Goal: Task Accomplishment & Management: Manage account settings

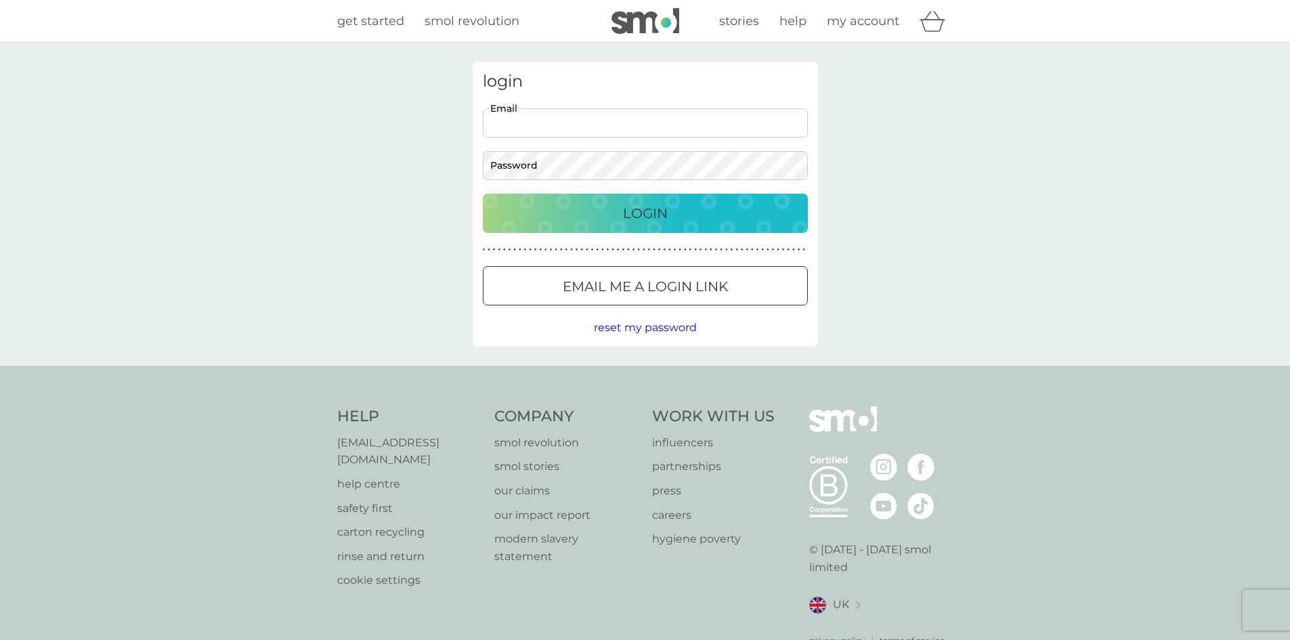
click at [558, 120] on input "Email" at bounding box center [645, 122] width 325 height 29
type input "magicpinkdragon@msn.com"
click at [483, 194] on button "Login" at bounding box center [645, 213] width 325 height 39
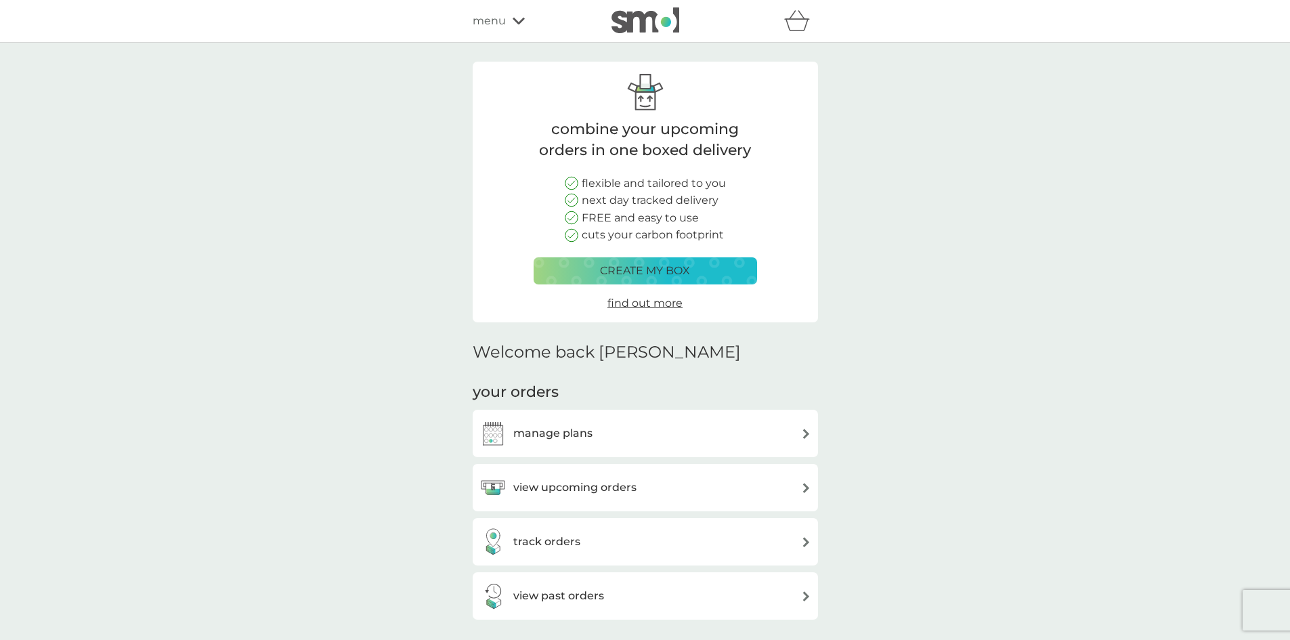
click at [539, 431] on h3 "manage plans" at bounding box center [552, 434] width 79 height 18
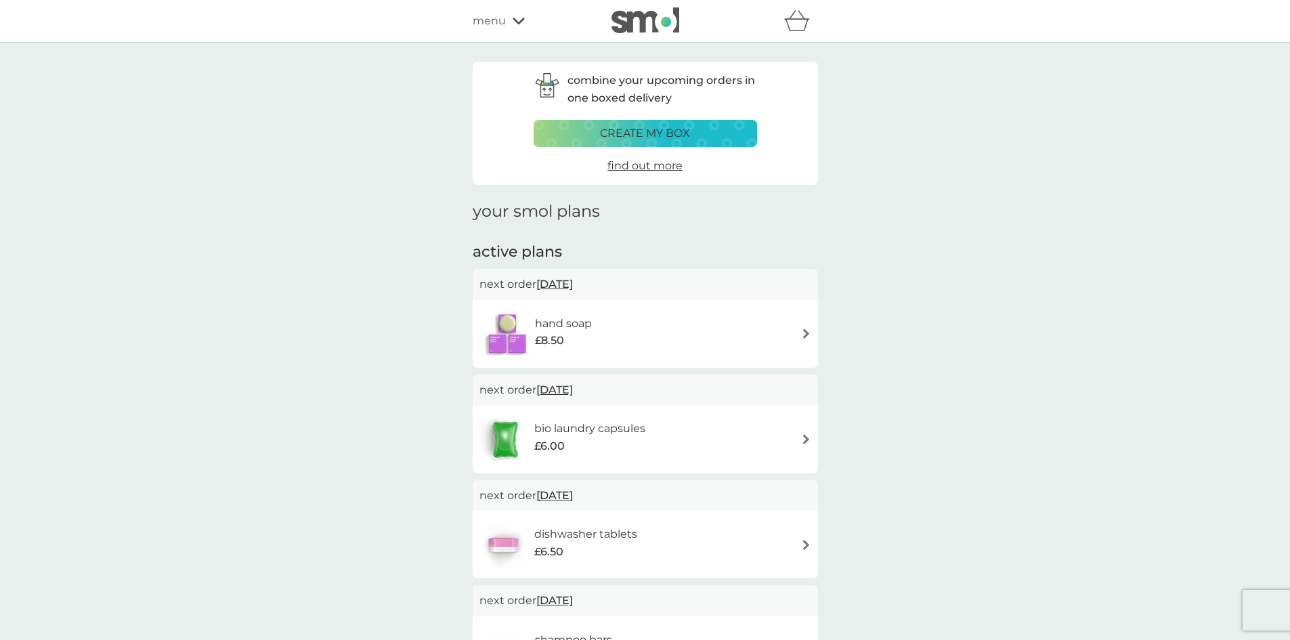
click at [804, 331] on img at bounding box center [806, 333] width 10 height 10
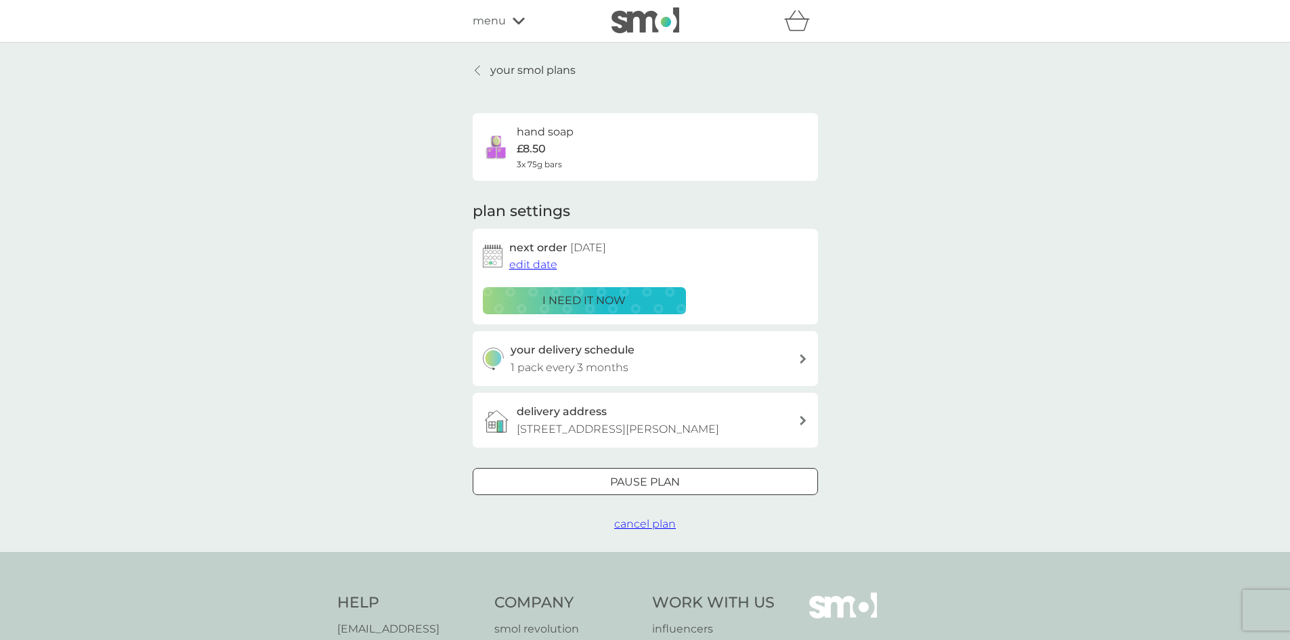
click at [627, 523] on span "cancel plan" at bounding box center [645, 523] width 62 height 13
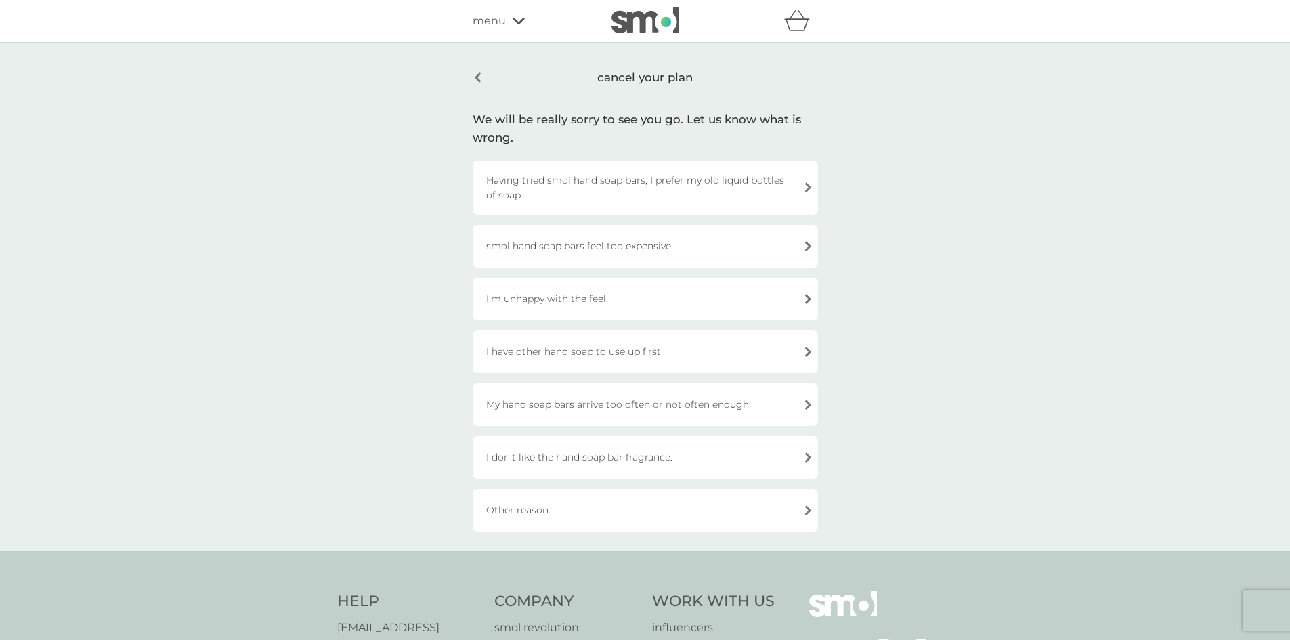
click at [587, 507] on div "Other reason." at bounding box center [645, 510] width 345 height 43
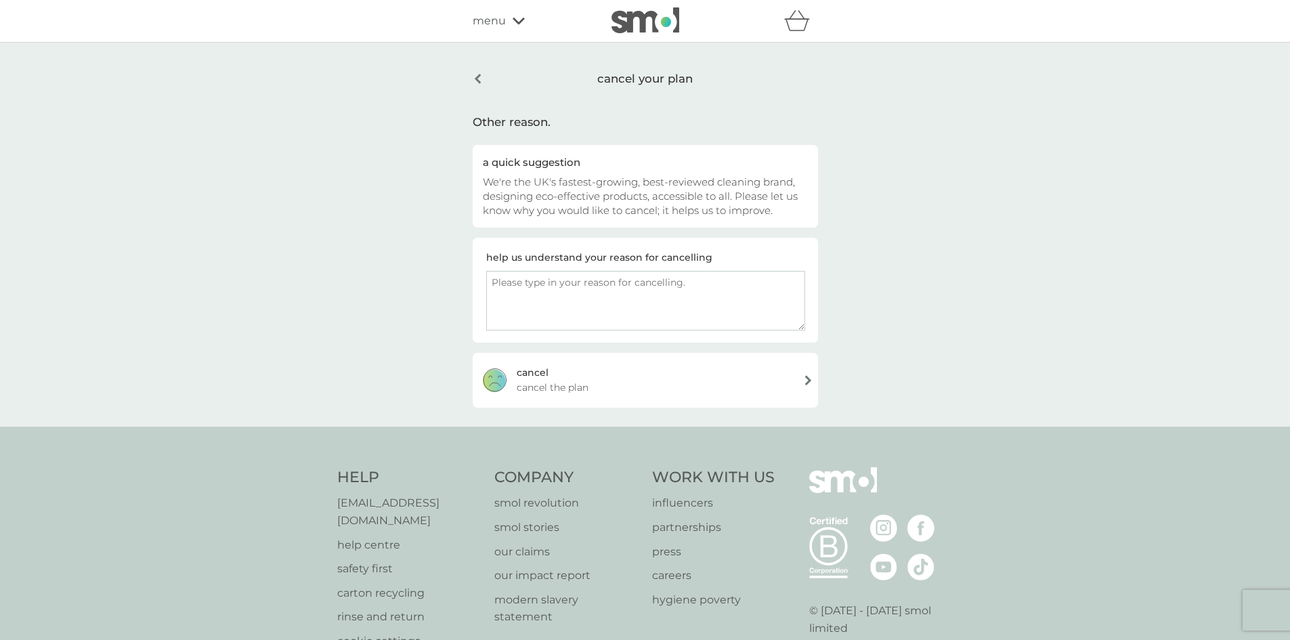
click at [634, 298] on textarea at bounding box center [645, 301] width 319 height 60
click at [480, 77] on div "cancel your plan" at bounding box center [645, 79] width 345 height 35
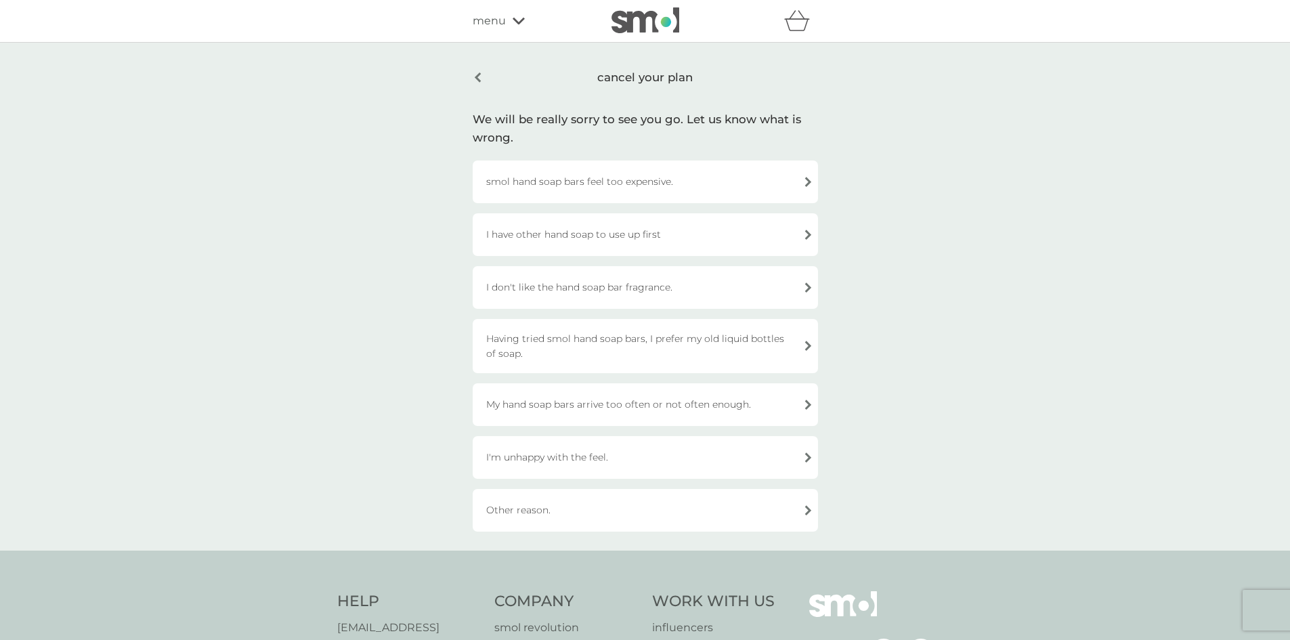
click at [542, 504] on div "Other reason." at bounding box center [645, 510] width 345 height 43
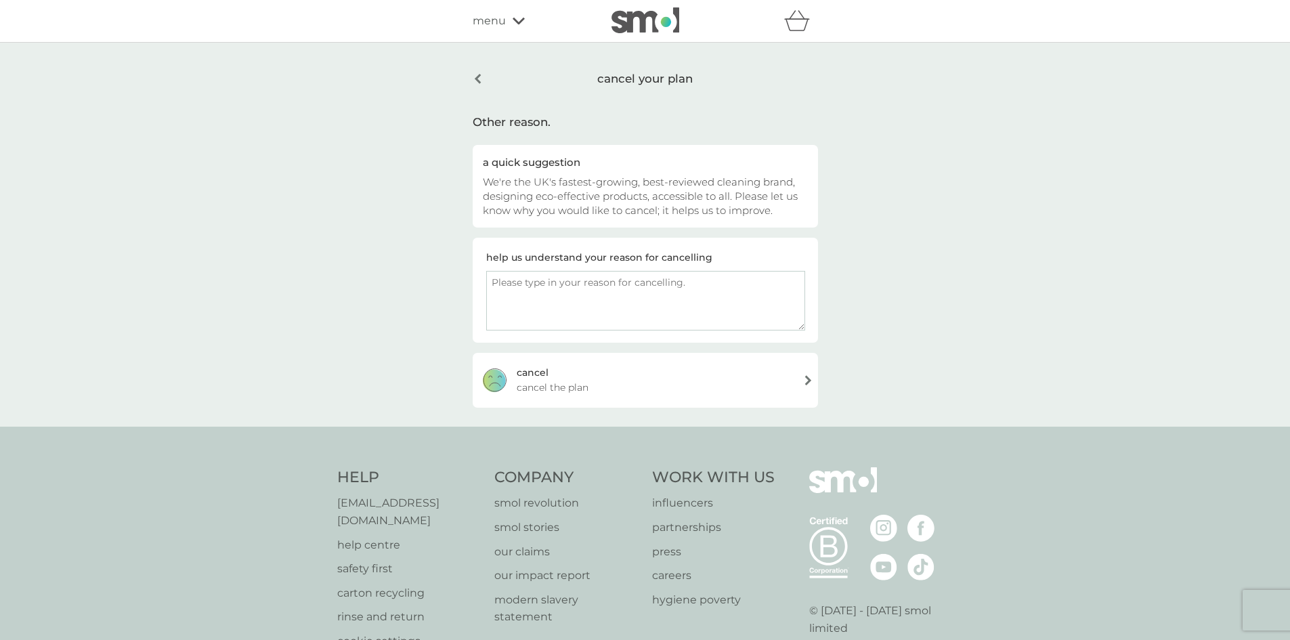
click at [552, 289] on textarea at bounding box center [645, 301] width 319 height 60
type textarea "It doesnt agree with my skin"
click at [547, 385] on span "cancel the plan" at bounding box center [553, 387] width 72 height 15
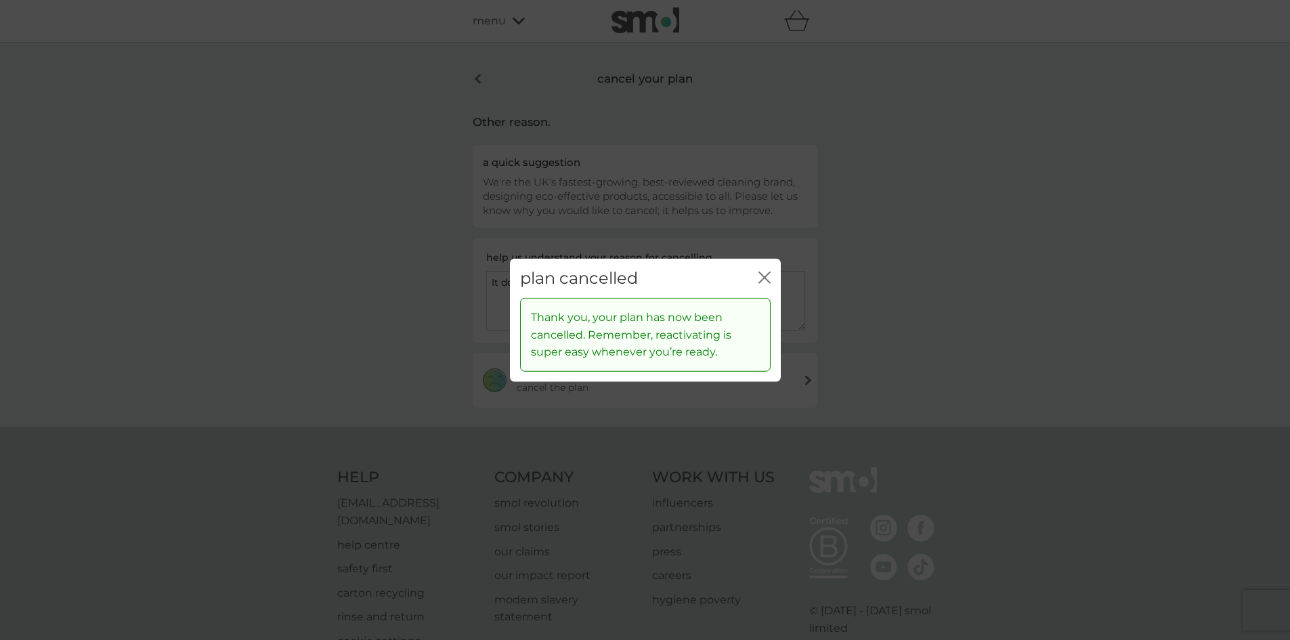
click at [762, 274] on icon "close" at bounding box center [764, 277] width 12 height 12
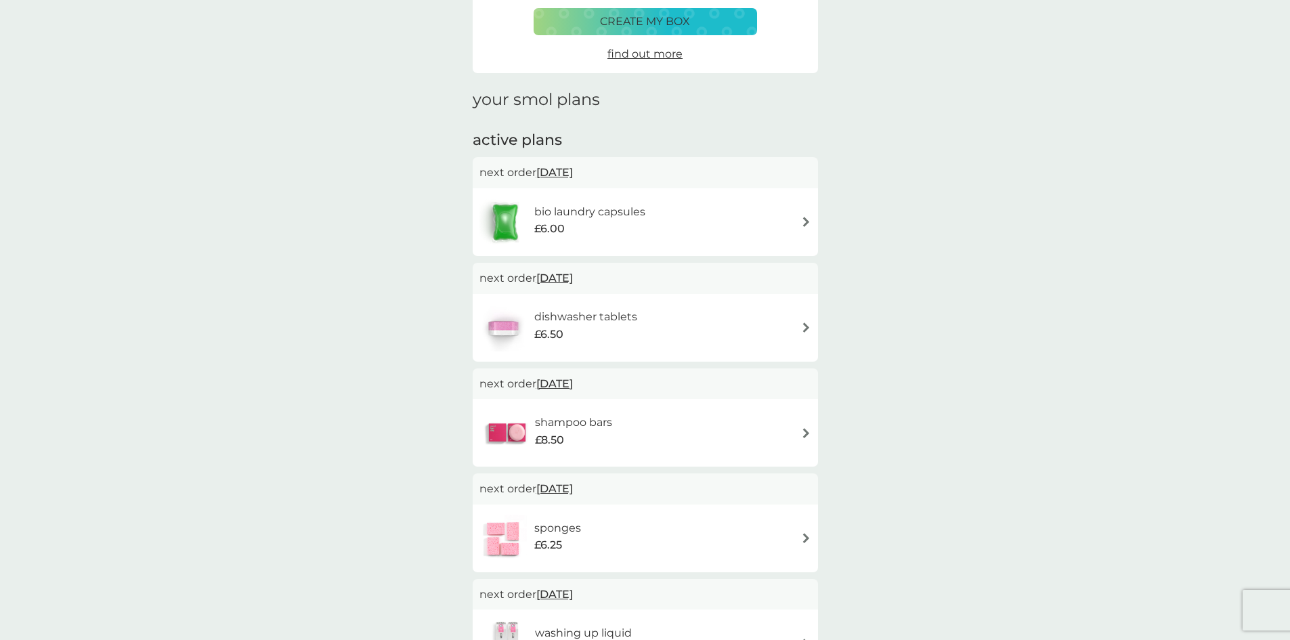
scroll to position [135, 0]
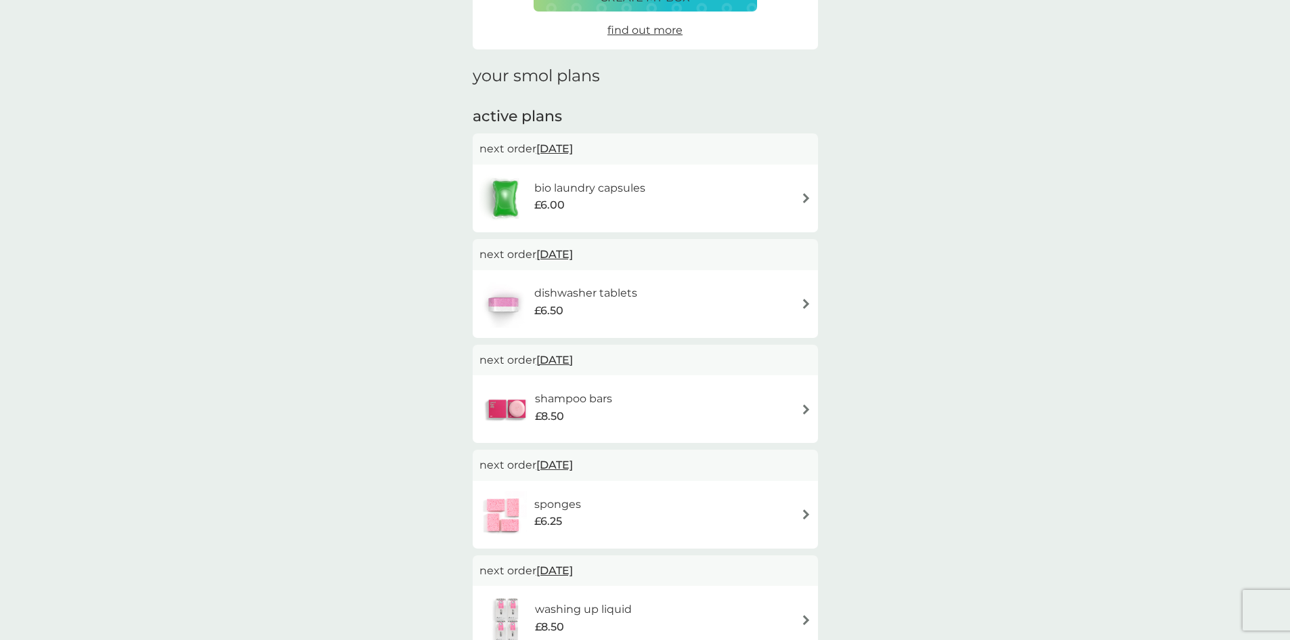
click at [802, 299] on img at bounding box center [806, 304] width 10 height 10
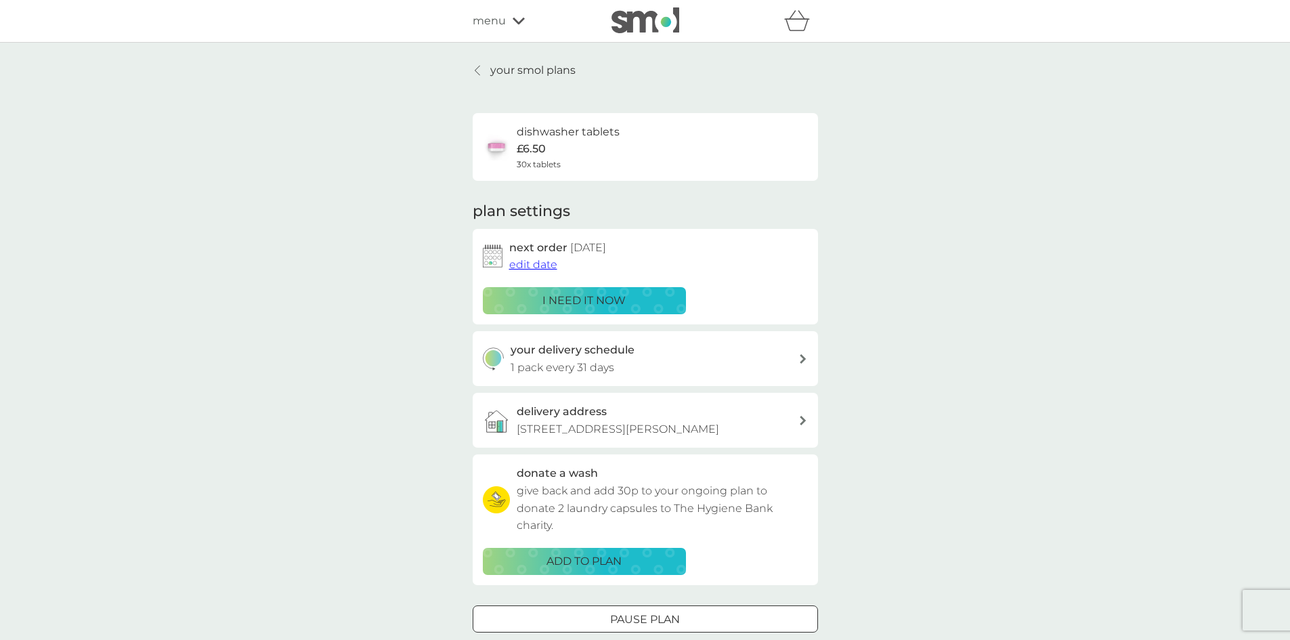
click at [531, 264] on span "edit date" at bounding box center [533, 264] width 48 height 13
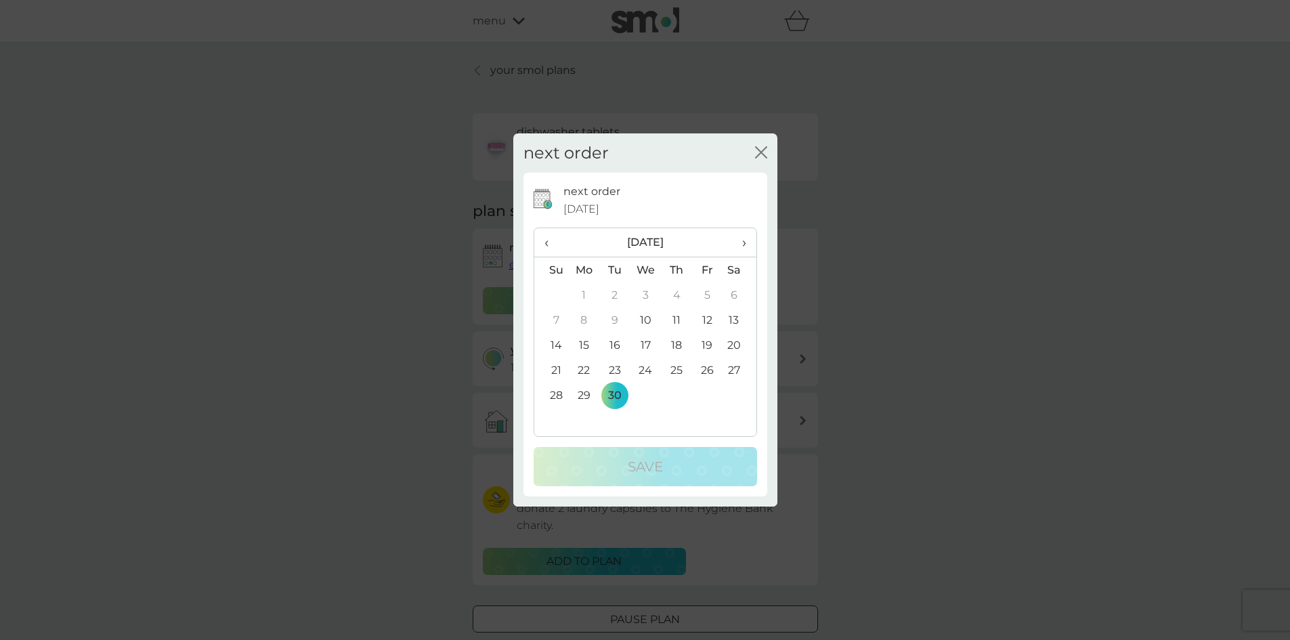
click at [741, 242] on span "›" at bounding box center [739, 242] width 14 height 28
click at [647, 345] on td "17" at bounding box center [645, 344] width 31 height 25
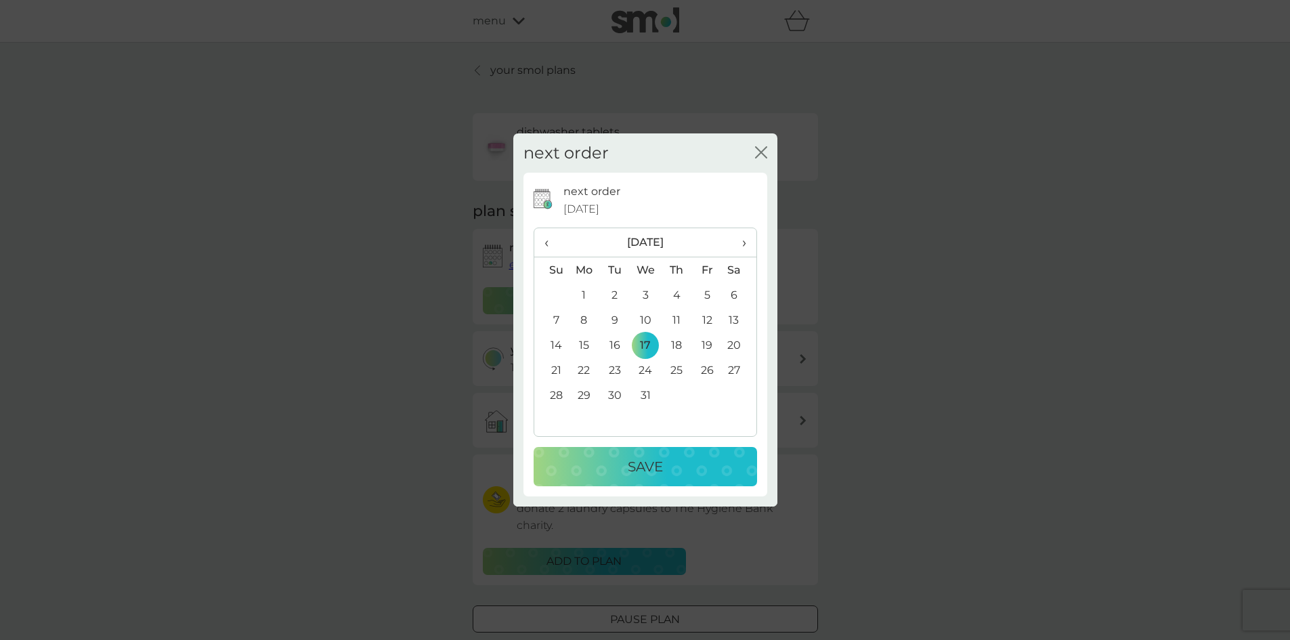
click at [640, 465] on p "Save" at bounding box center [645, 467] width 35 height 22
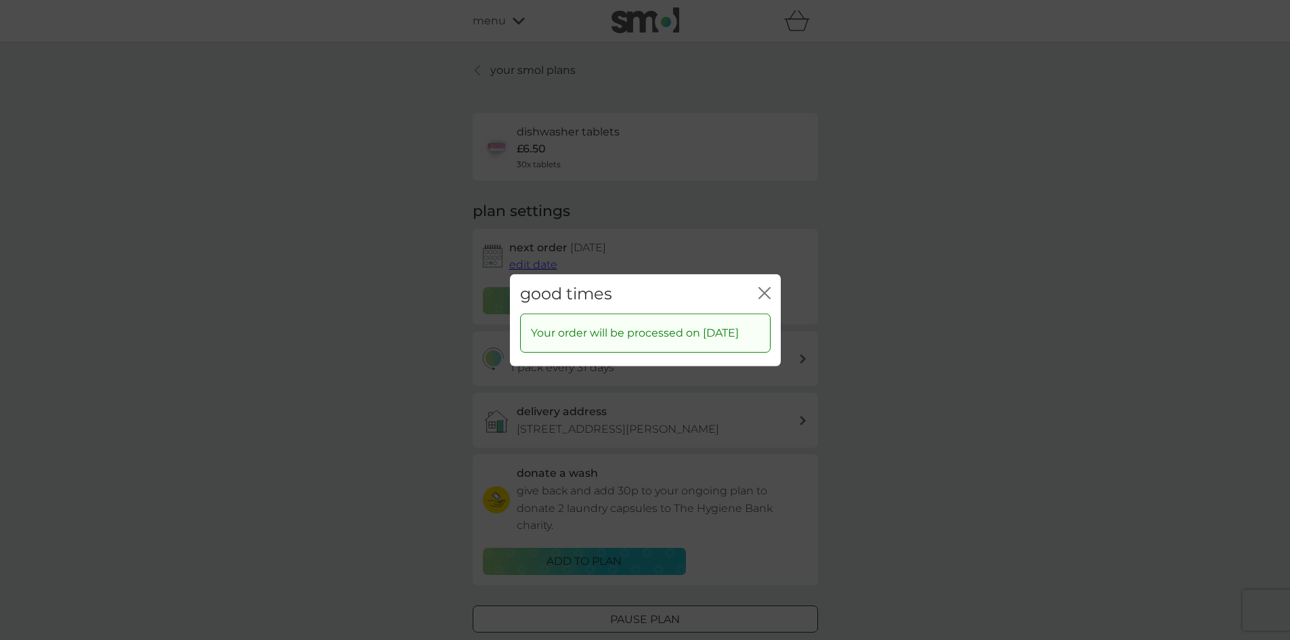
click at [766, 286] on icon "close" at bounding box center [764, 292] width 12 height 12
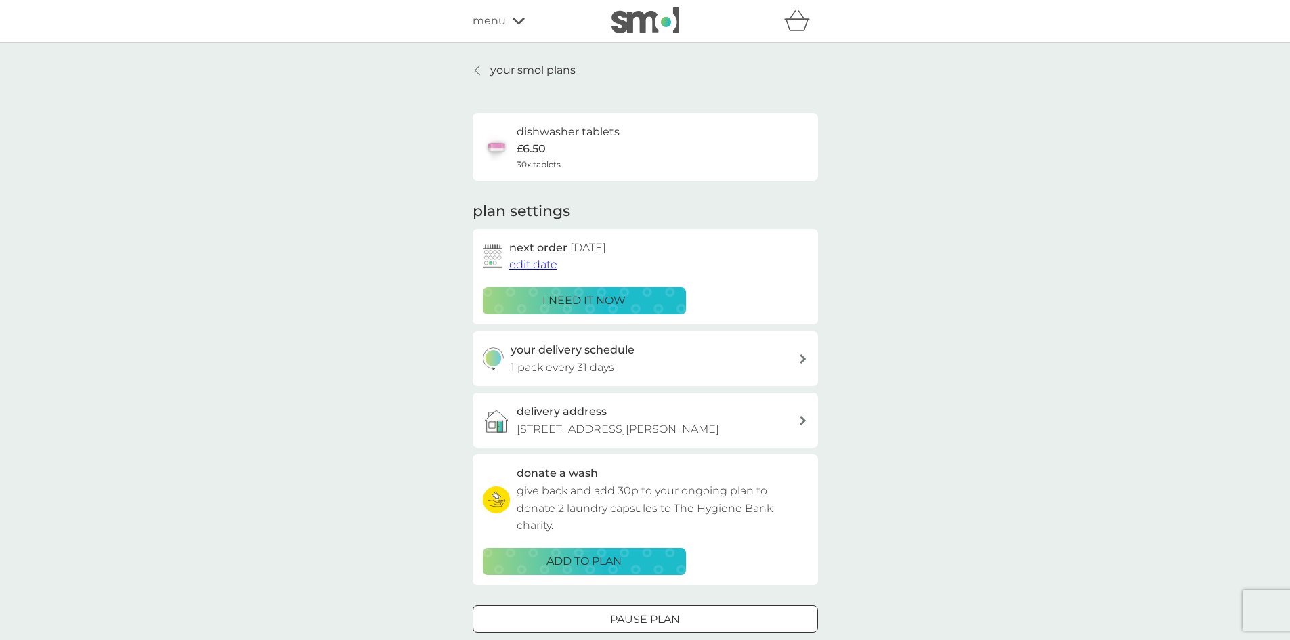
click at [483, 69] on link "your smol plans" at bounding box center [524, 71] width 103 height 18
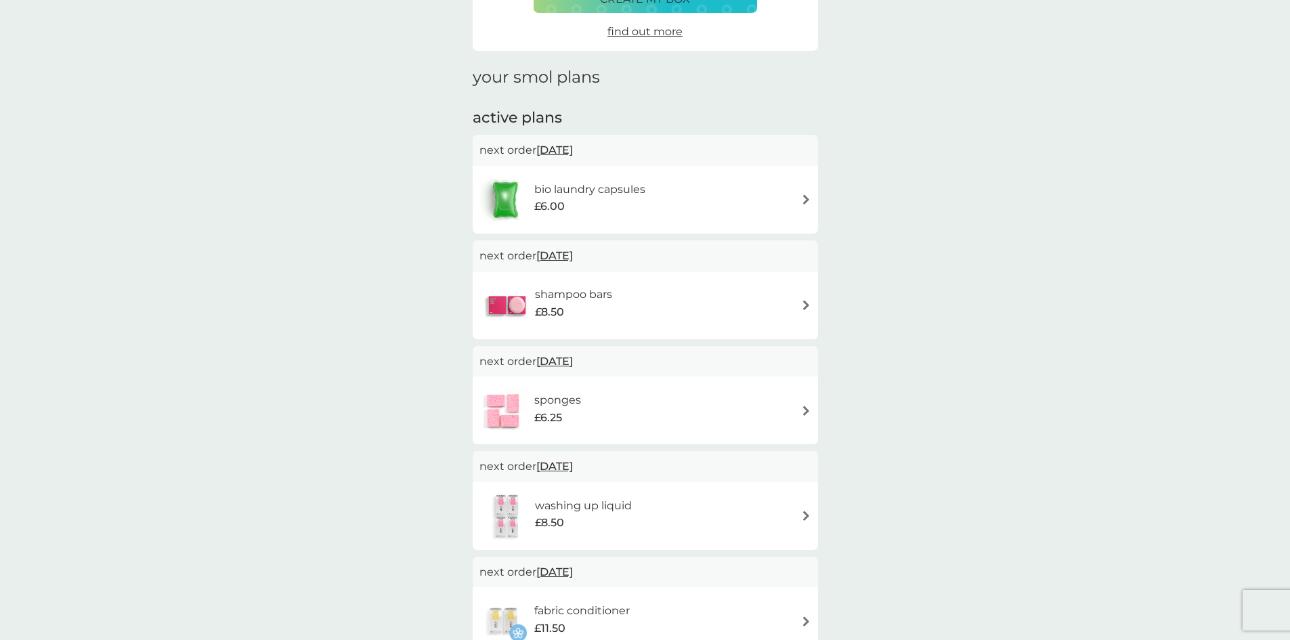
scroll to position [135, 0]
click at [806, 198] on img at bounding box center [806, 198] width 10 height 10
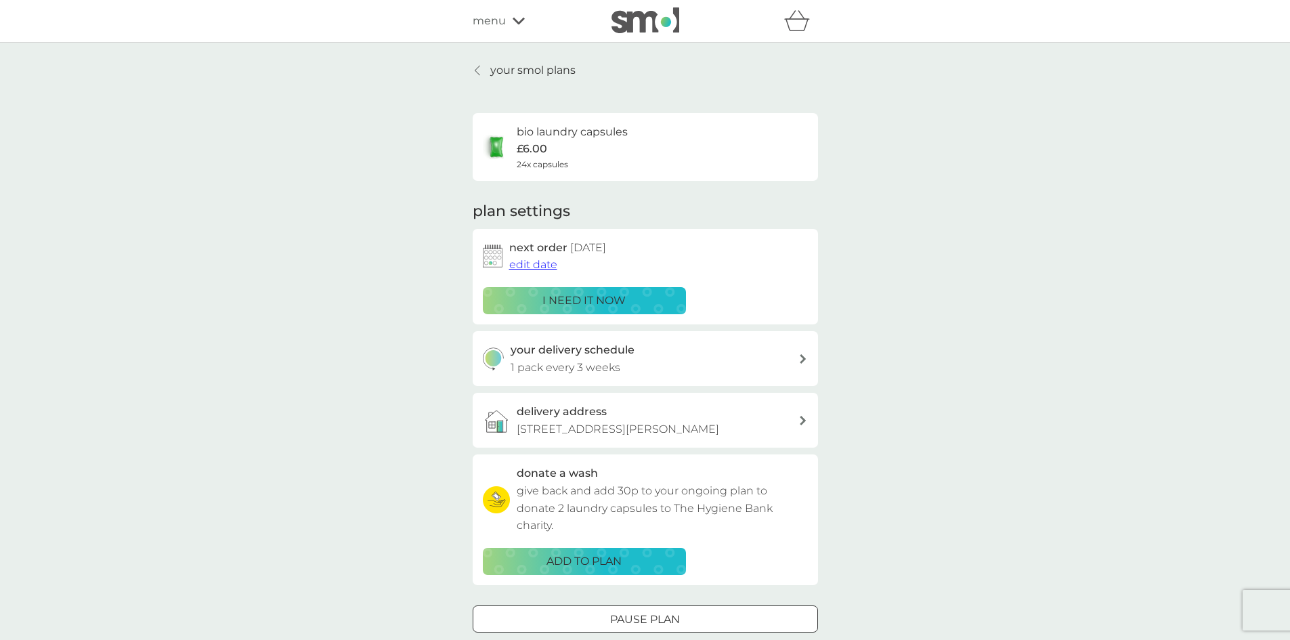
click at [523, 263] on span "edit date" at bounding box center [533, 264] width 48 height 13
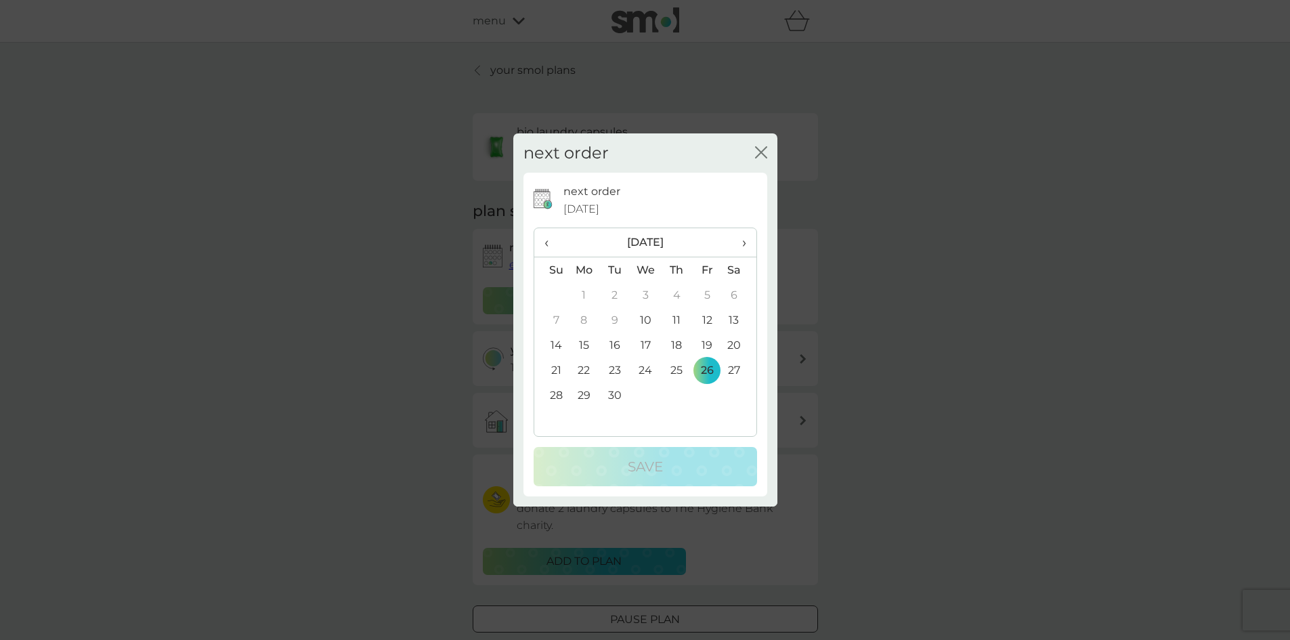
click at [743, 243] on span "›" at bounding box center [739, 242] width 14 height 28
click at [676, 368] on td "23" at bounding box center [676, 369] width 30 height 25
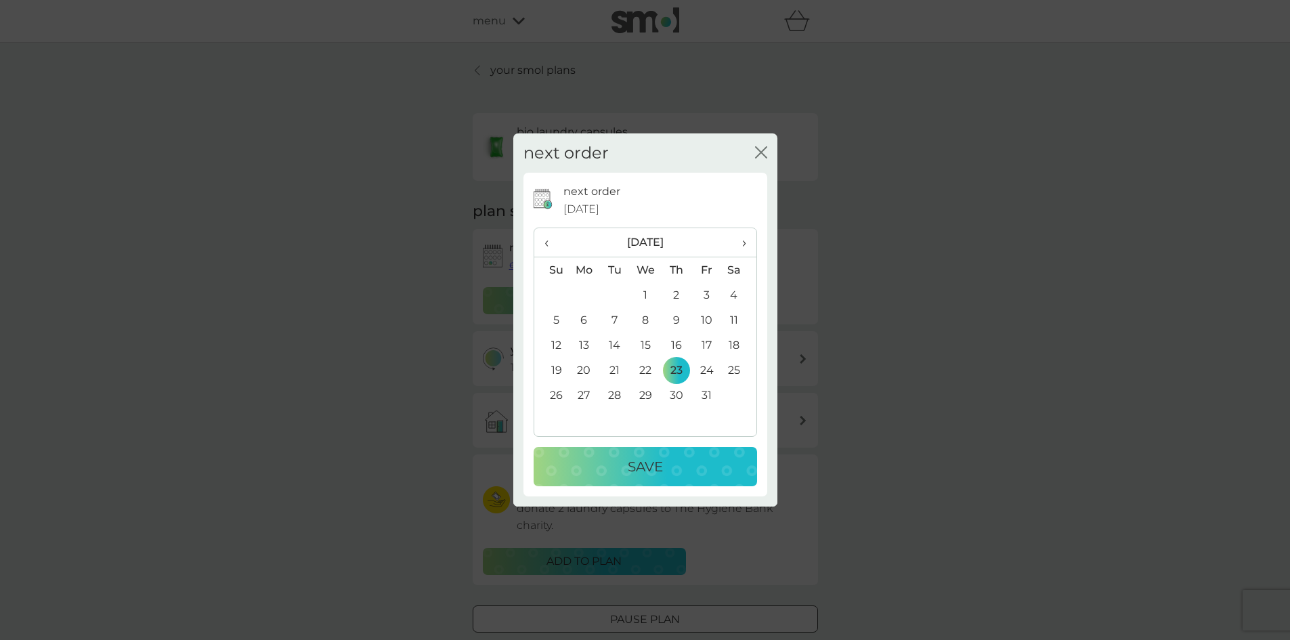
click at [636, 465] on p "Save" at bounding box center [645, 467] width 35 height 22
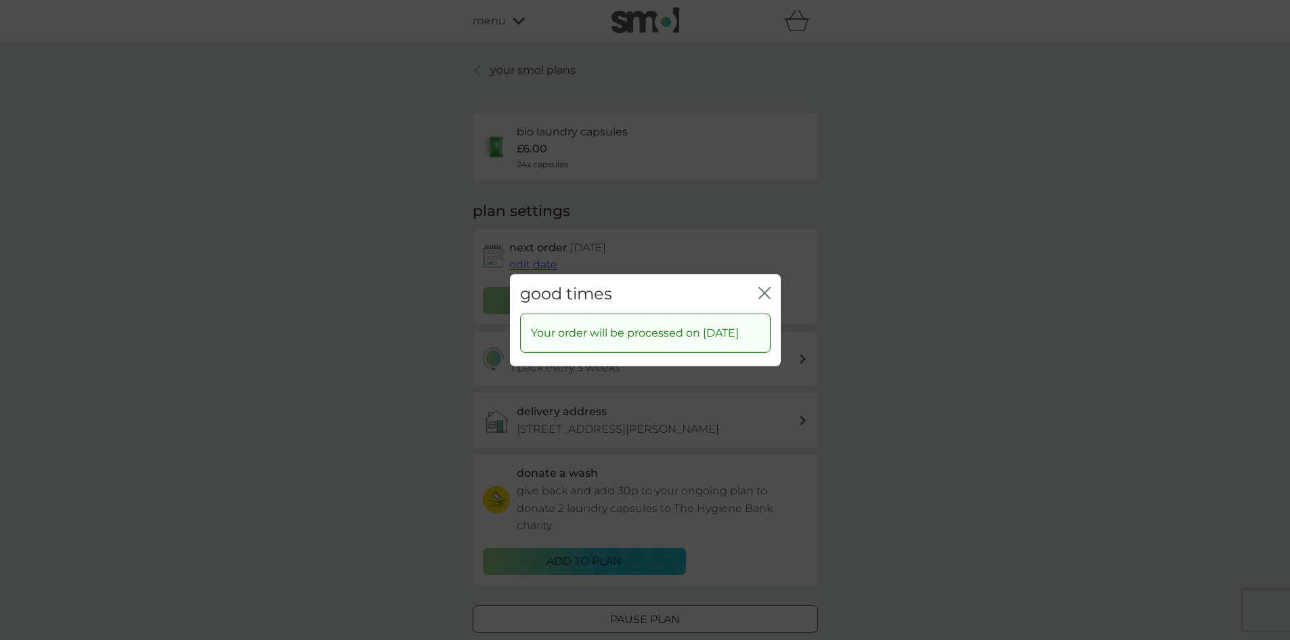
click at [766, 287] on icon "close" at bounding box center [766, 292] width 5 height 11
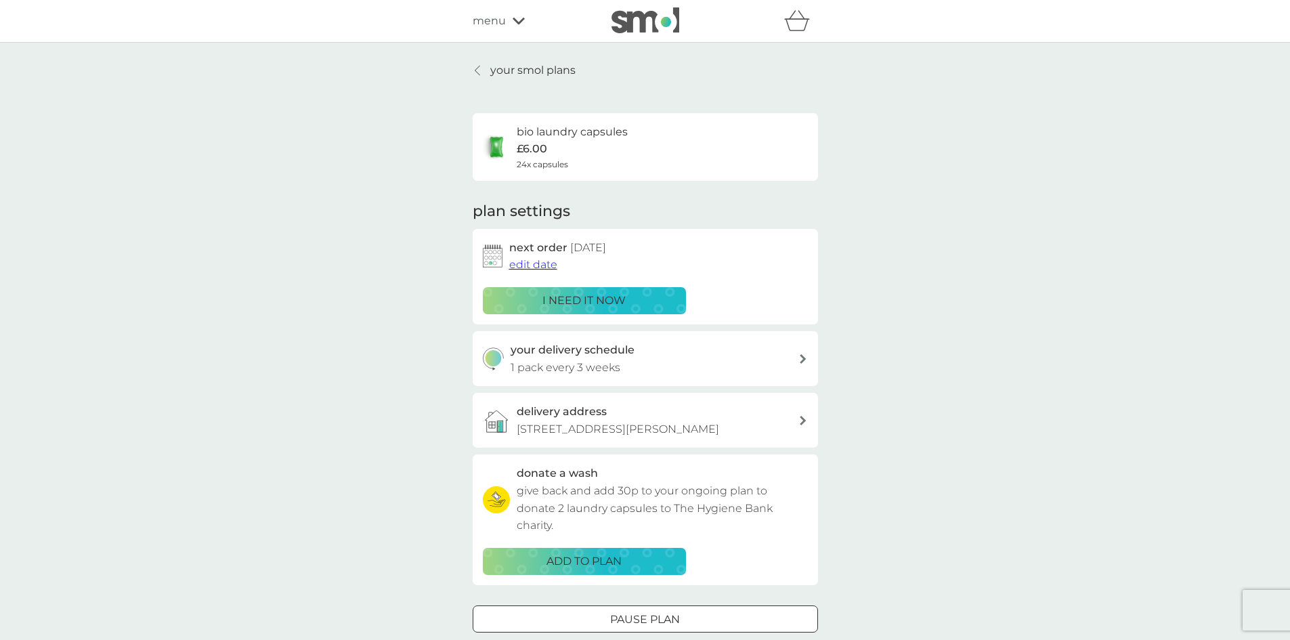
click at [526, 72] on p "your smol plans" at bounding box center [532, 71] width 85 height 18
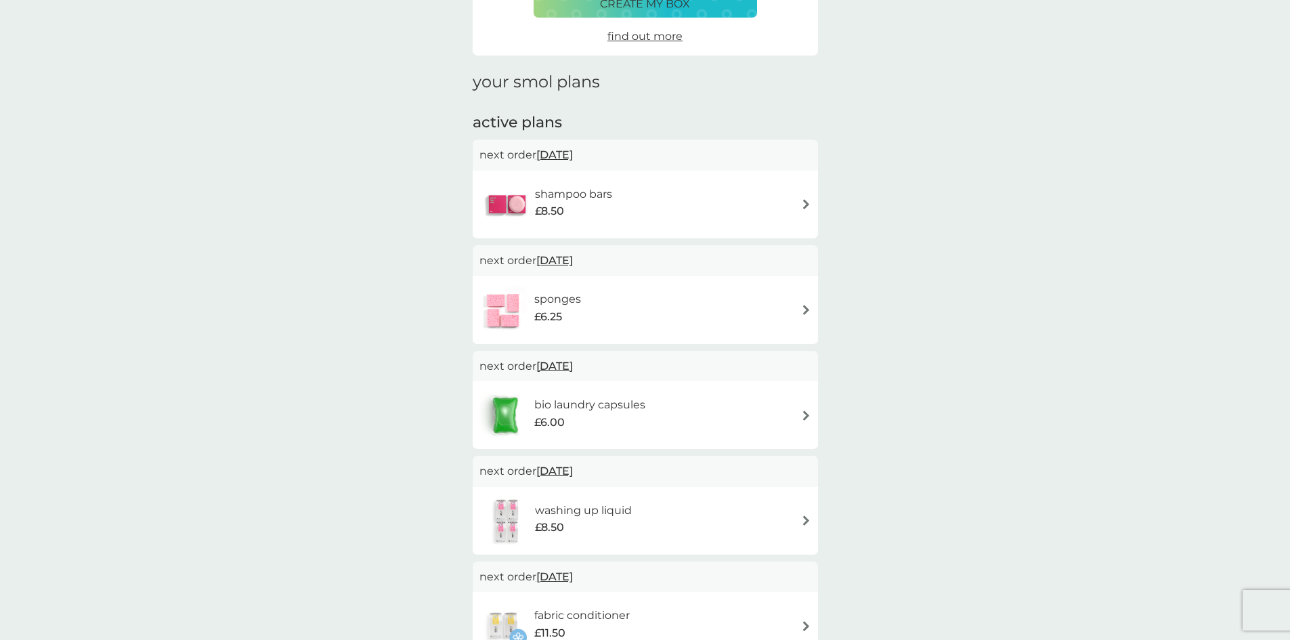
scroll to position [135, 0]
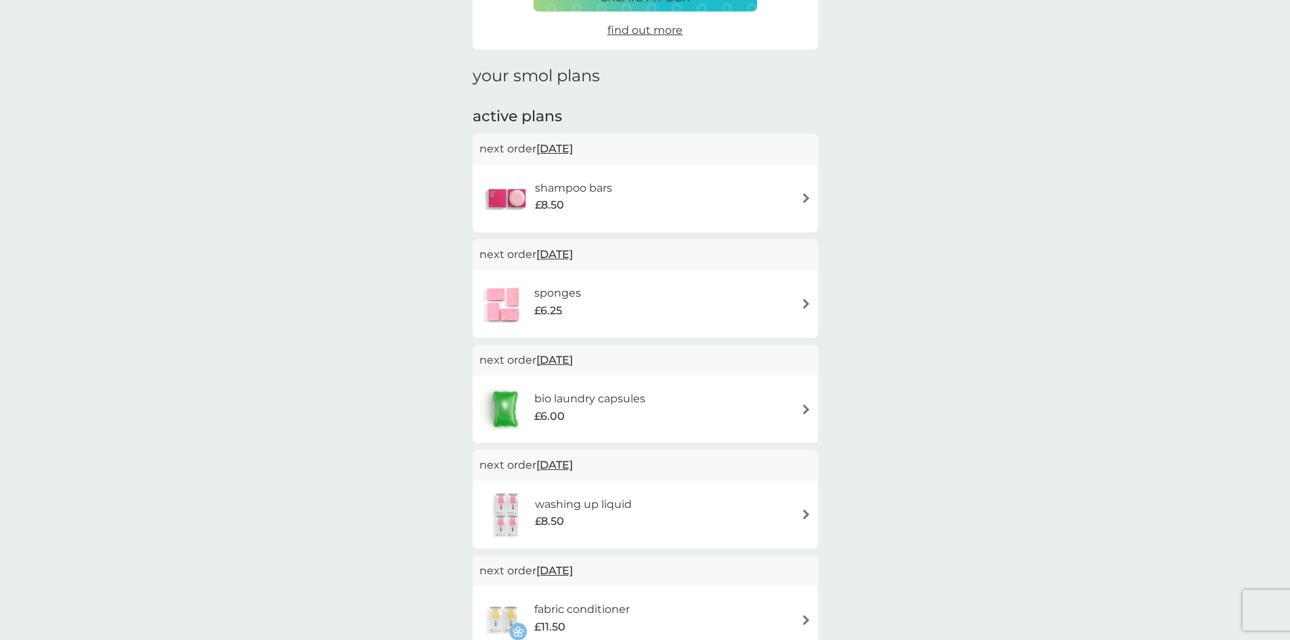
click at [802, 196] on img at bounding box center [806, 198] width 10 height 10
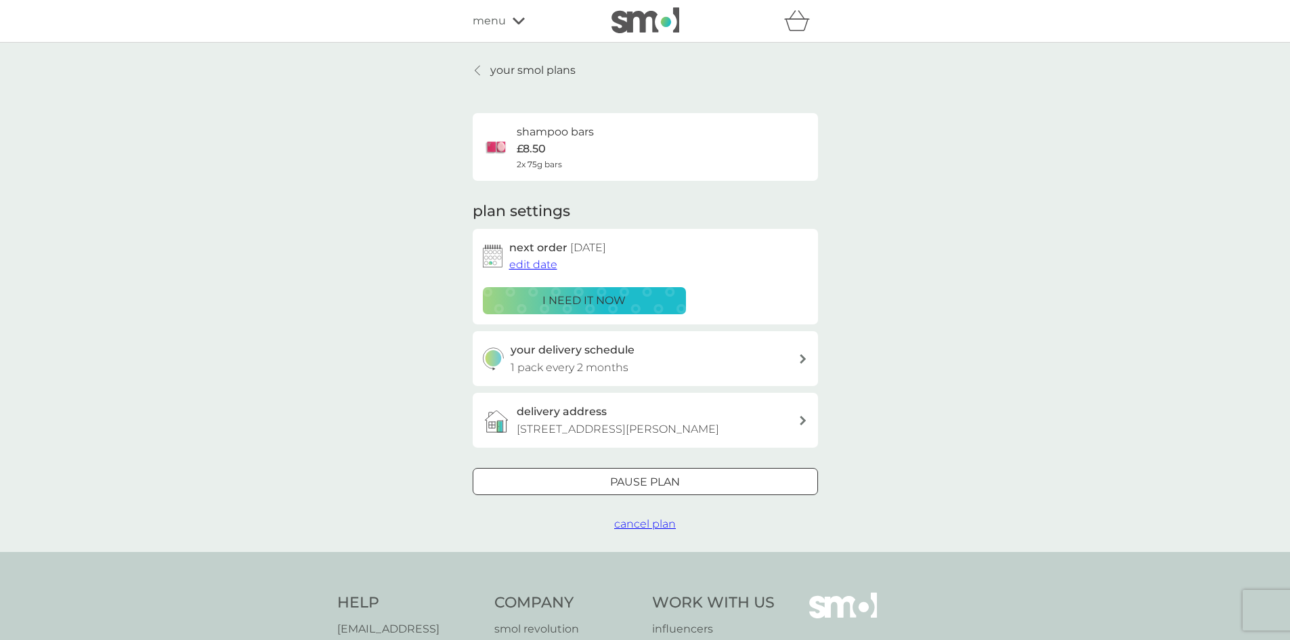
click at [647, 523] on span "cancel plan" at bounding box center [645, 523] width 62 height 13
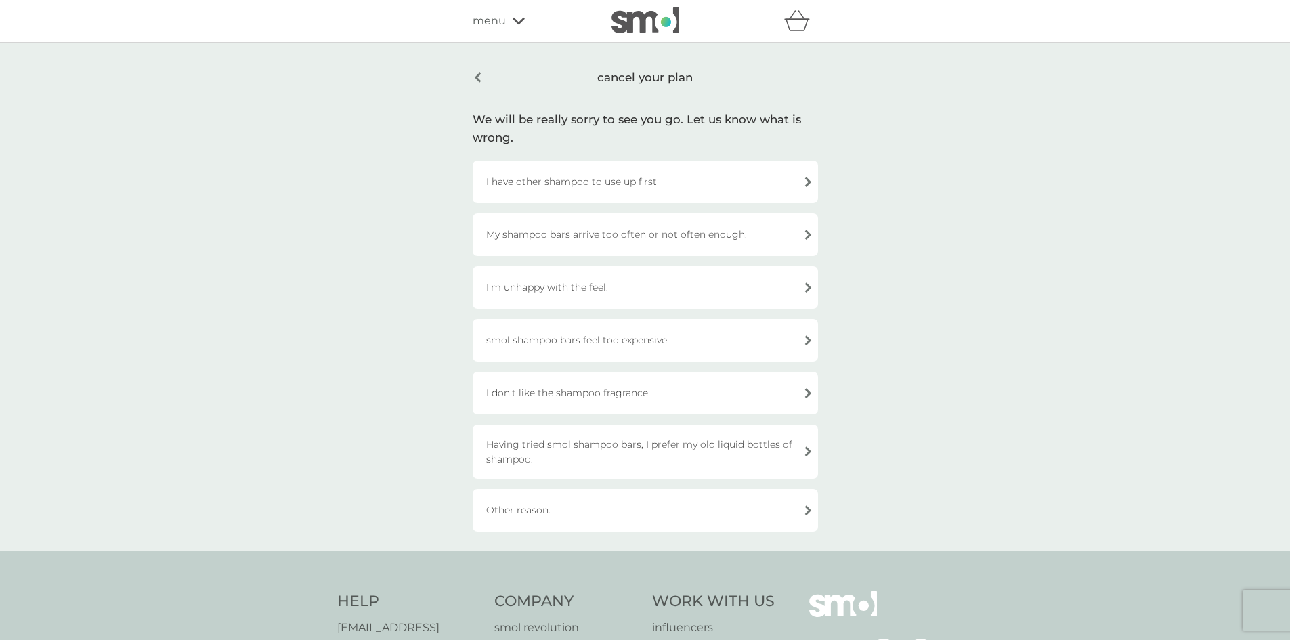
click at [646, 510] on div "Other reason." at bounding box center [645, 510] width 345 height 43
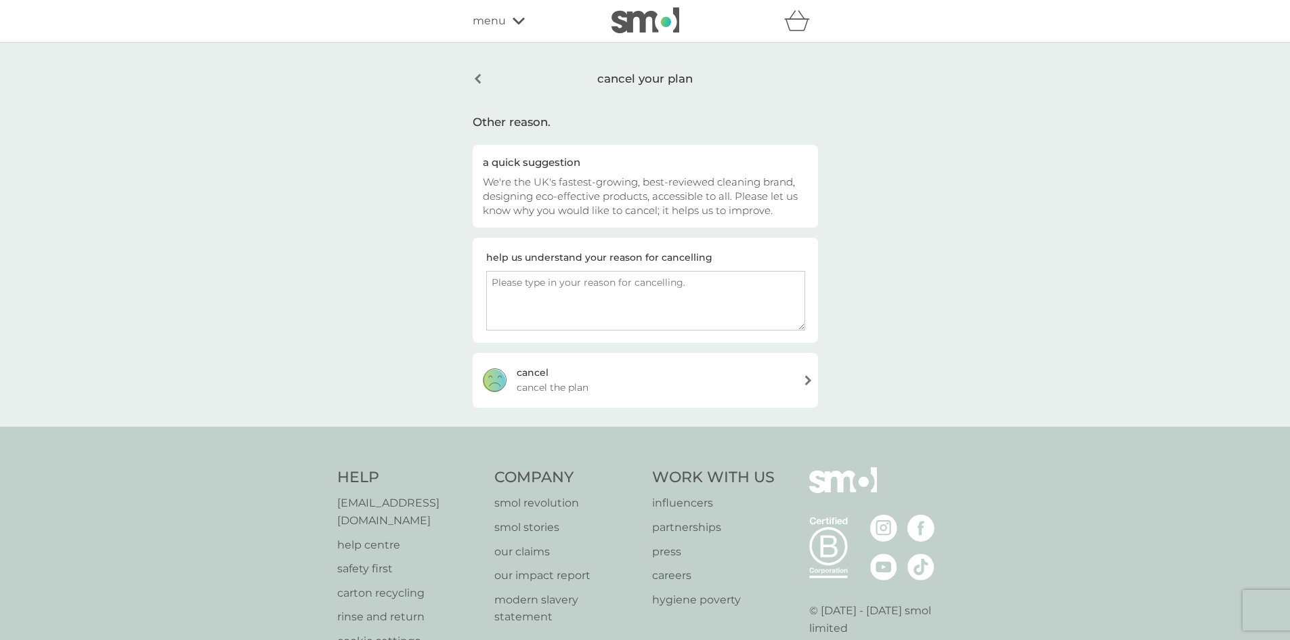
click at [565, 282] on textarea at bounding box center [645, 301] width 319 height 60
type textarea "it doesnt suit my childrens long hair and they get tangles using it"
click at [543, 387] on span "cancel the plan" at bounding box center [553, 387] width 72 height 15
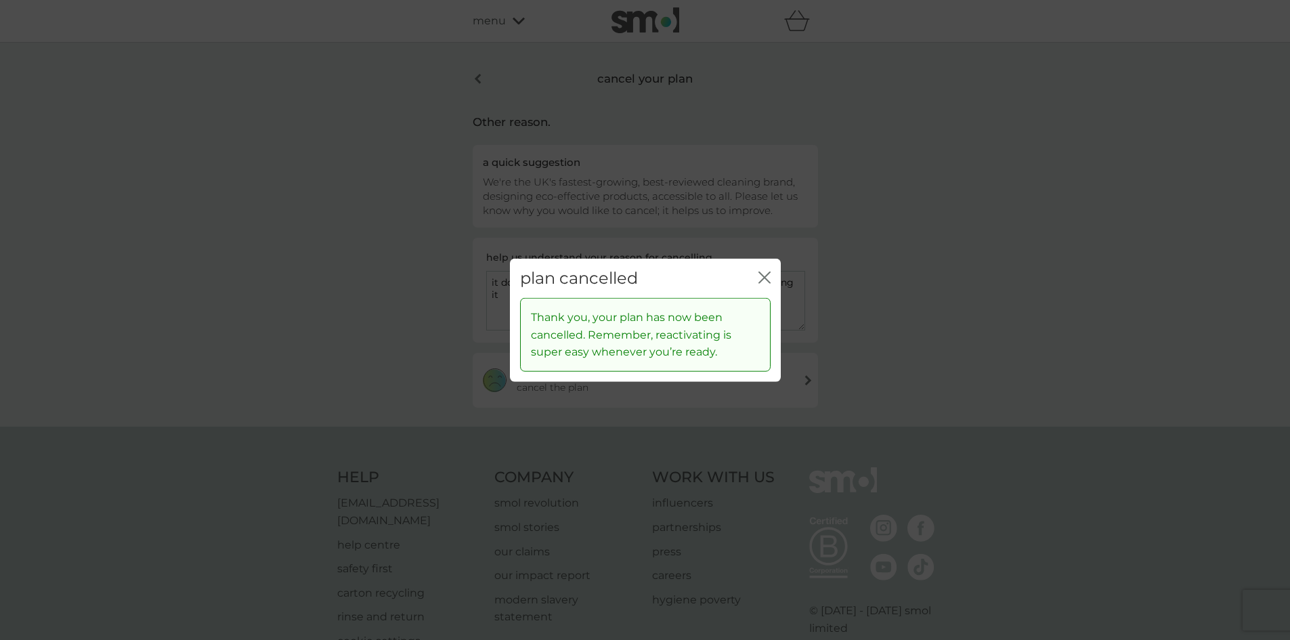
click at [760, 280] on icon "close" at bounding box center [764, 277] width 12 height 12
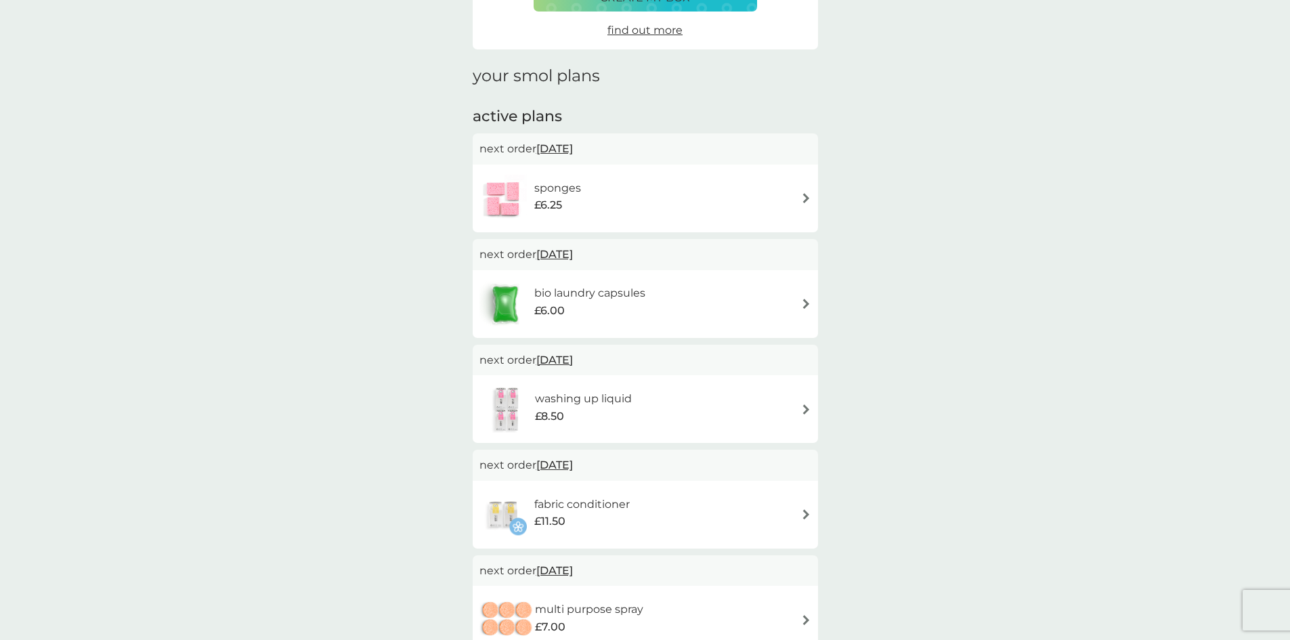
scroll to position [203, 0]
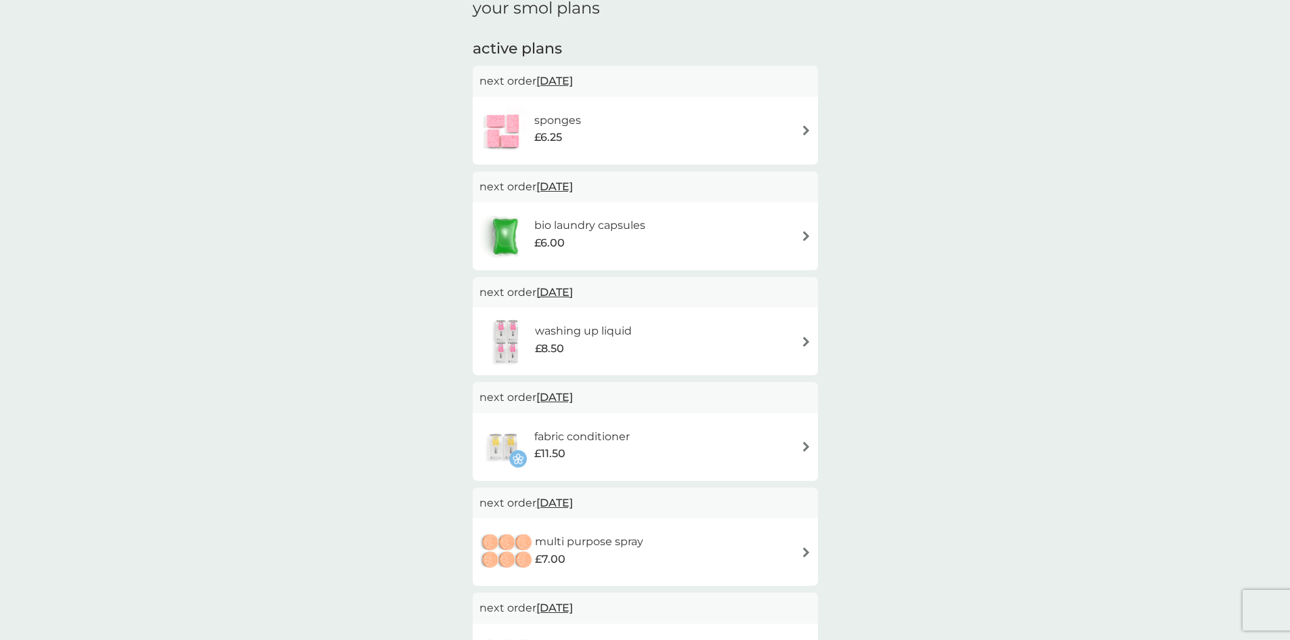
click at [804, 131] on img at bounding box center [806, 130] width 10 height 10
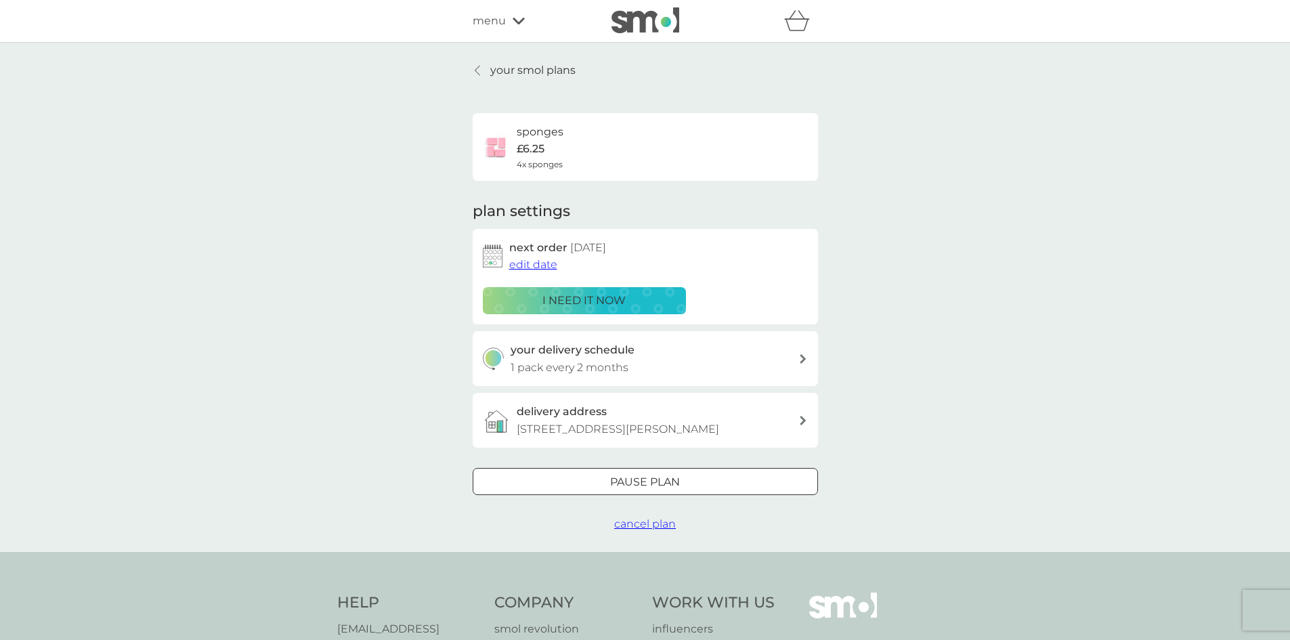
click at [527, 263] on span "edit date" at bounding box center [533, 264] width 48 height 13
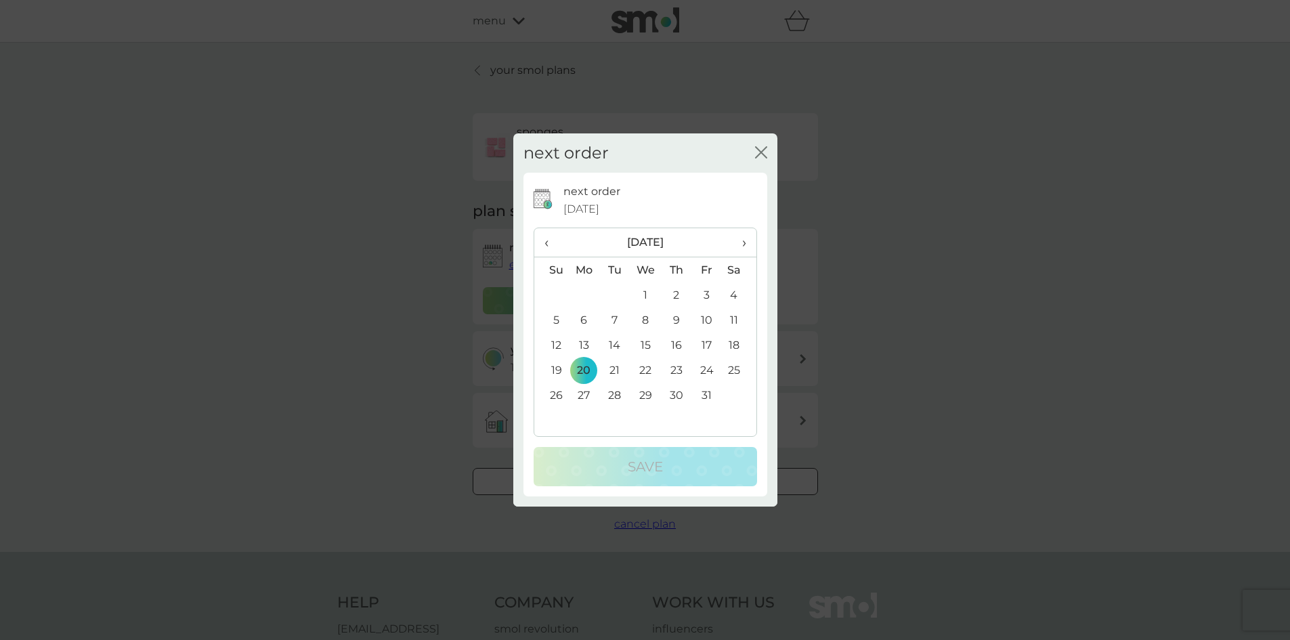
click at [744, 240] on span "›" at bounding box center [739, 242] width 14 height 28
click at [614, 344] on td "16" at bounding box center [614, 344] width 30 height 25
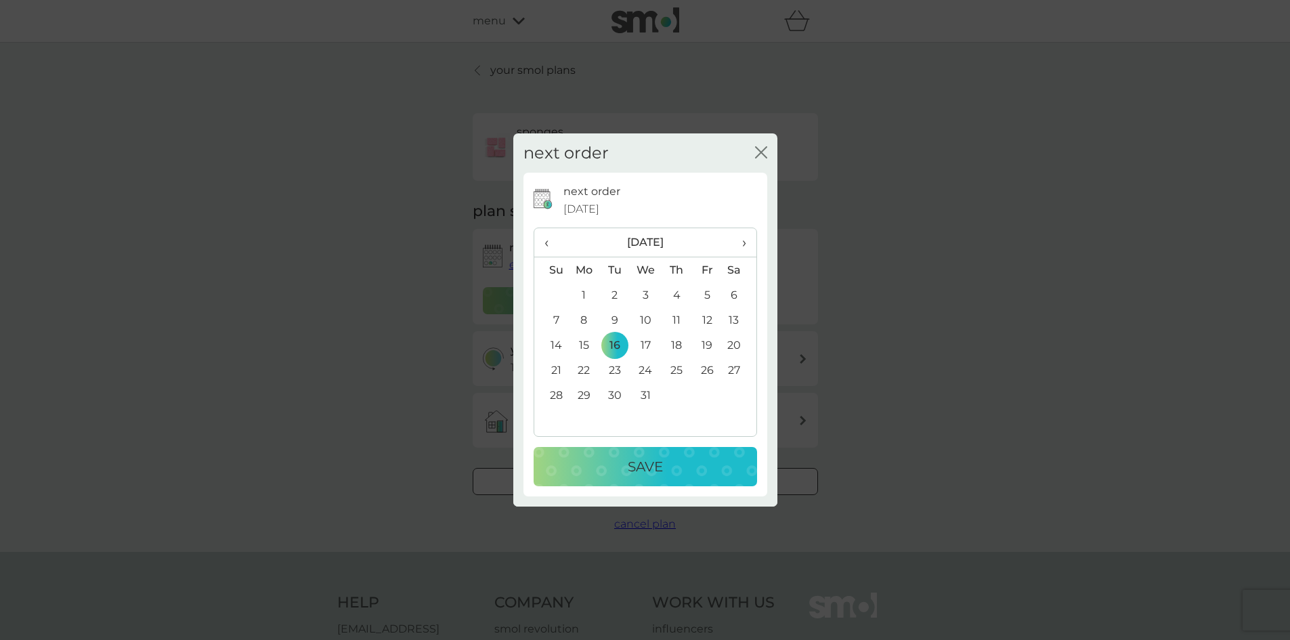
click at [628, 464] on p "Save" at bounding box center [645, 467] width 35 height 22
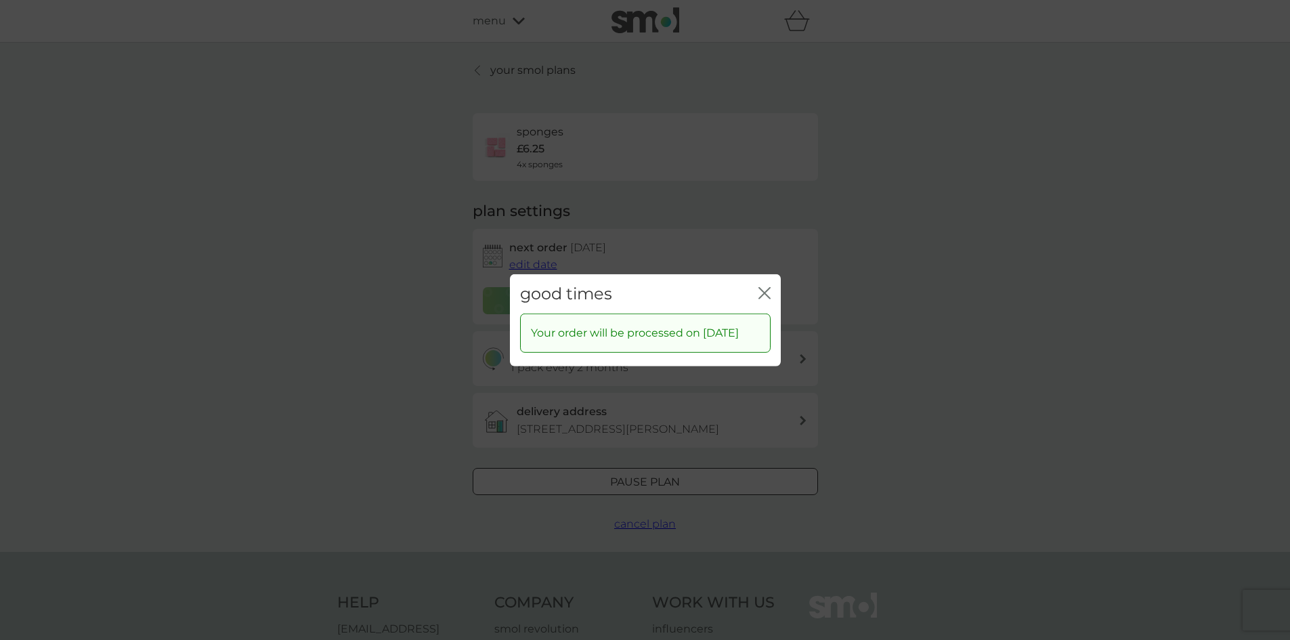
click at [762, 287] on icon "close" at bounding box center [761, 292] width 5 height 11
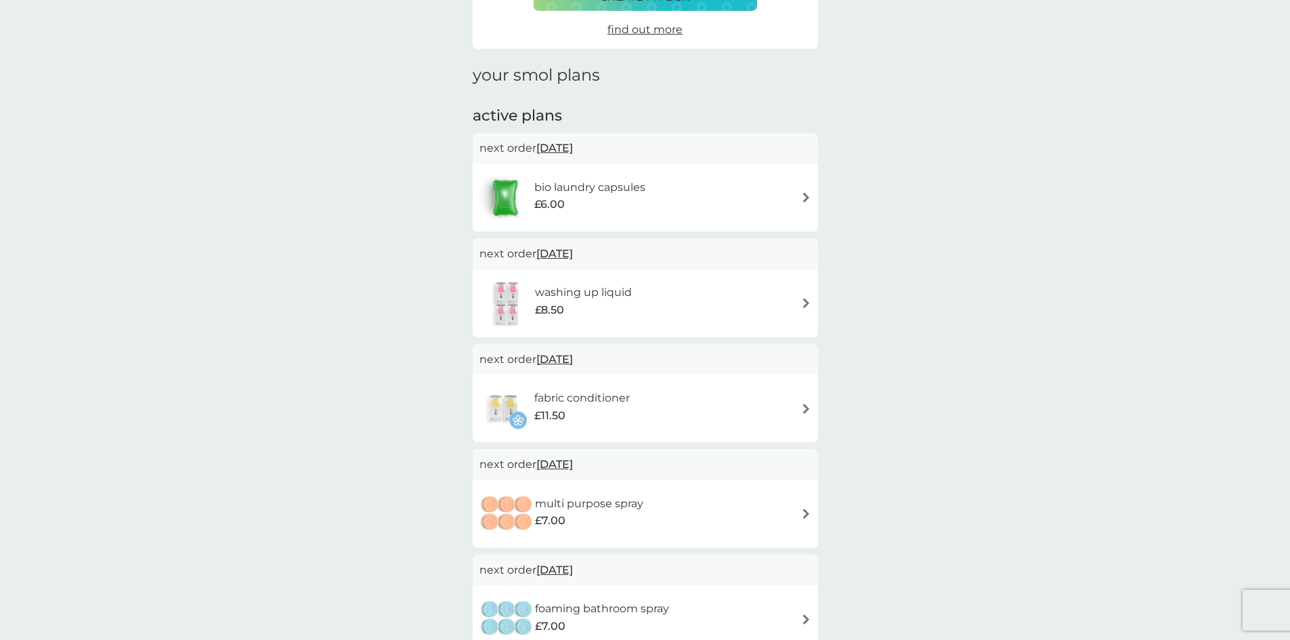
scroll to position [135, 0]
click at [804, 304] on img at bounding box center [806, 304] width 10 height 10
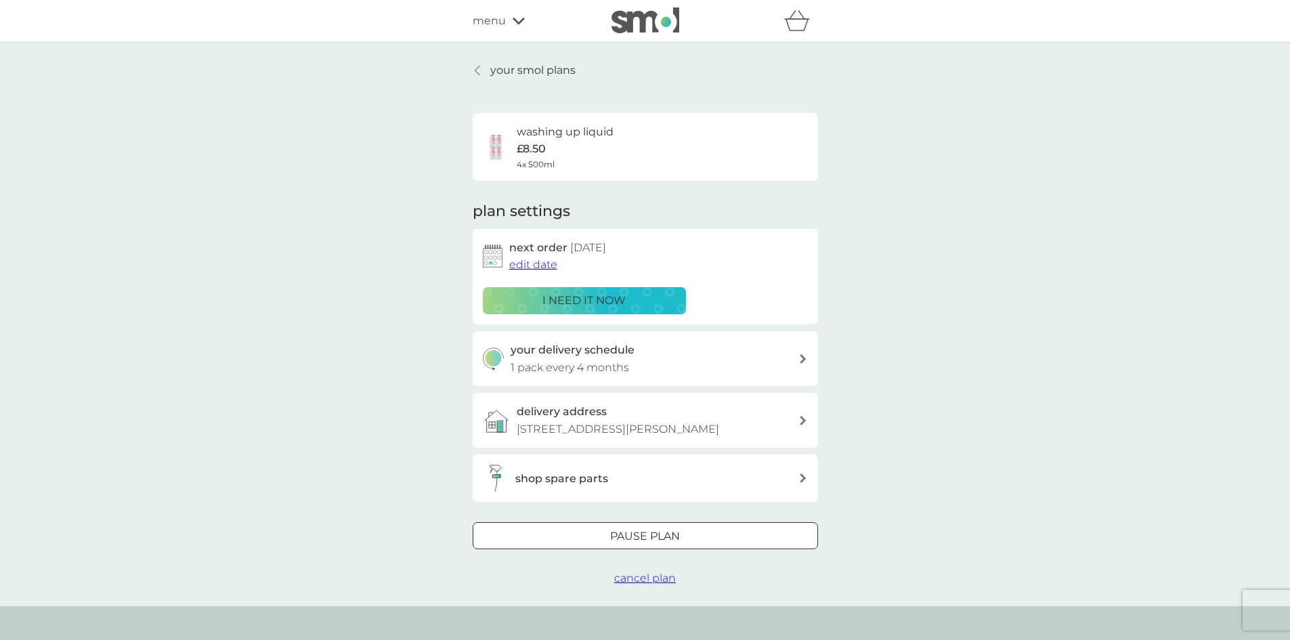
click at [531, 263] on span "edit date" at bounding box center [533, 264] width 48 height 13
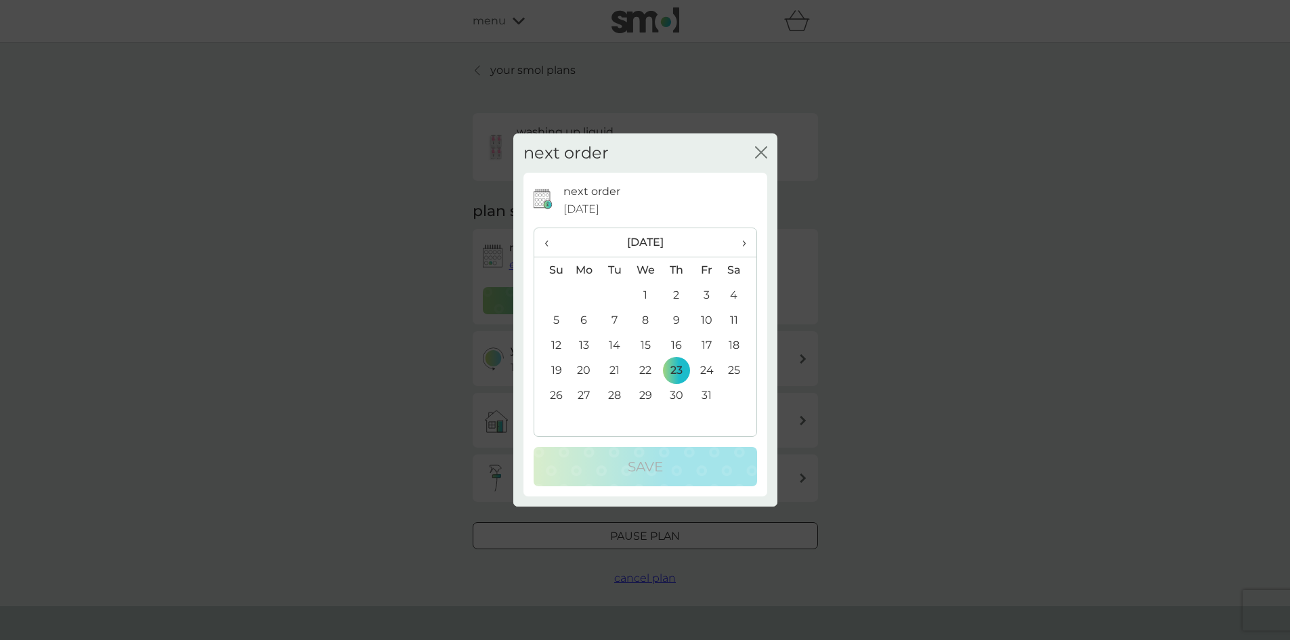
click at [741, 239] on span "›" at bounding box center [739, 242] width 14 height 28
click at [609, 345] on td "16" at bounding box center [614, 344] width 30 height 25
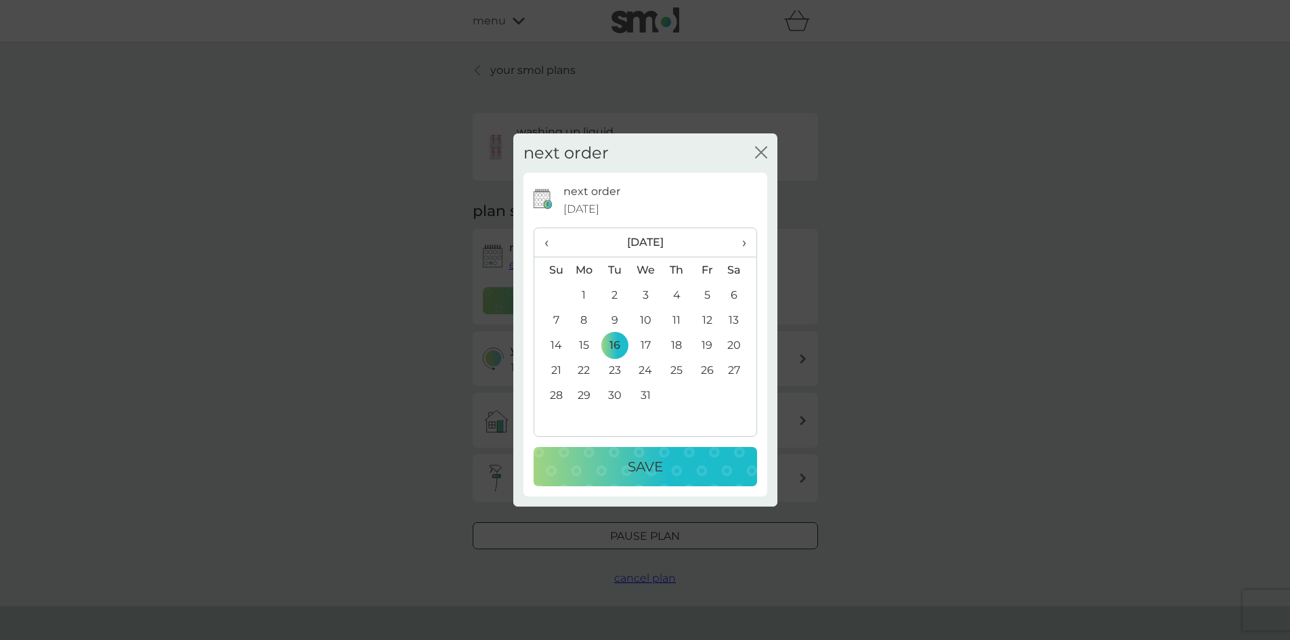
click at [636, 473] on p "Save" at bounding box center [645, 467] width 35 height 22
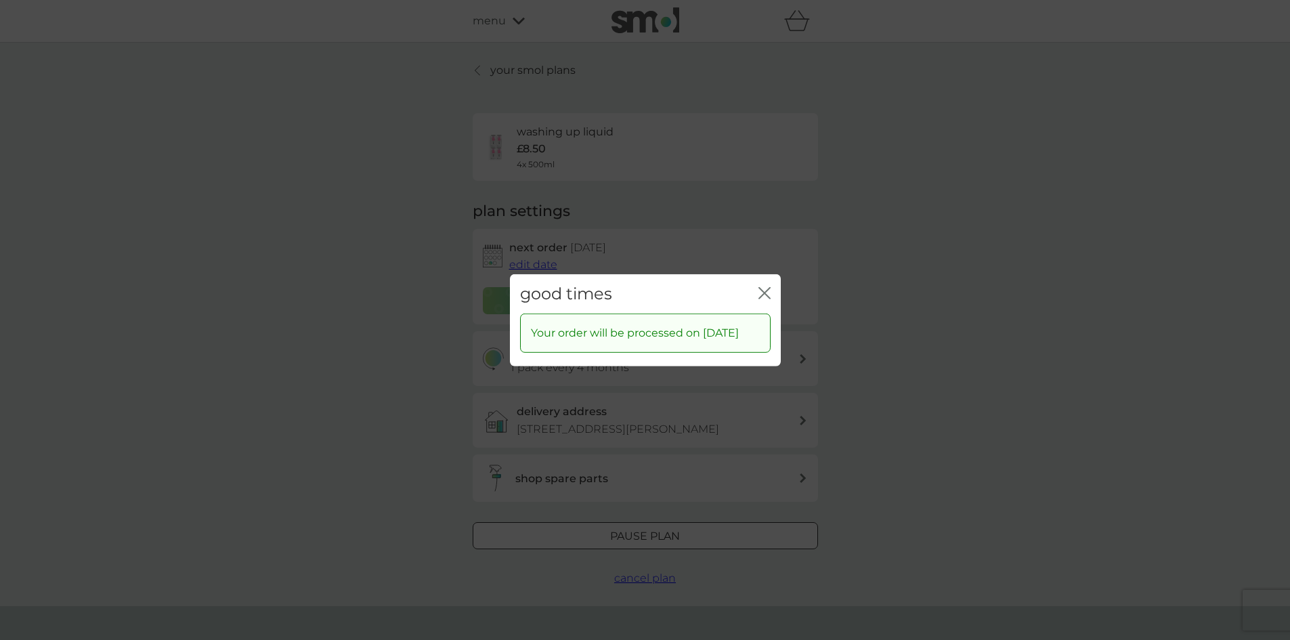
click at [764, 286] on icon "close" at bounding box center [764, 292] width 12 height 12
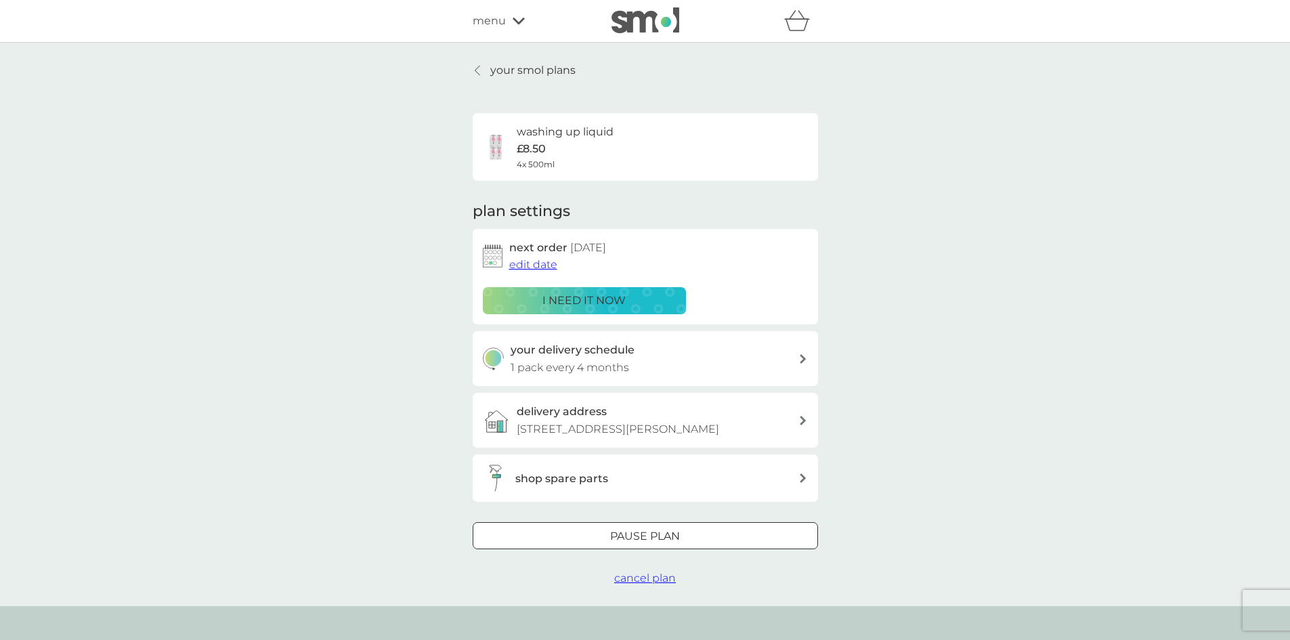
click at [507, 67] on p "your smol plans" at bounding box center [532, 71] width 85 height 18
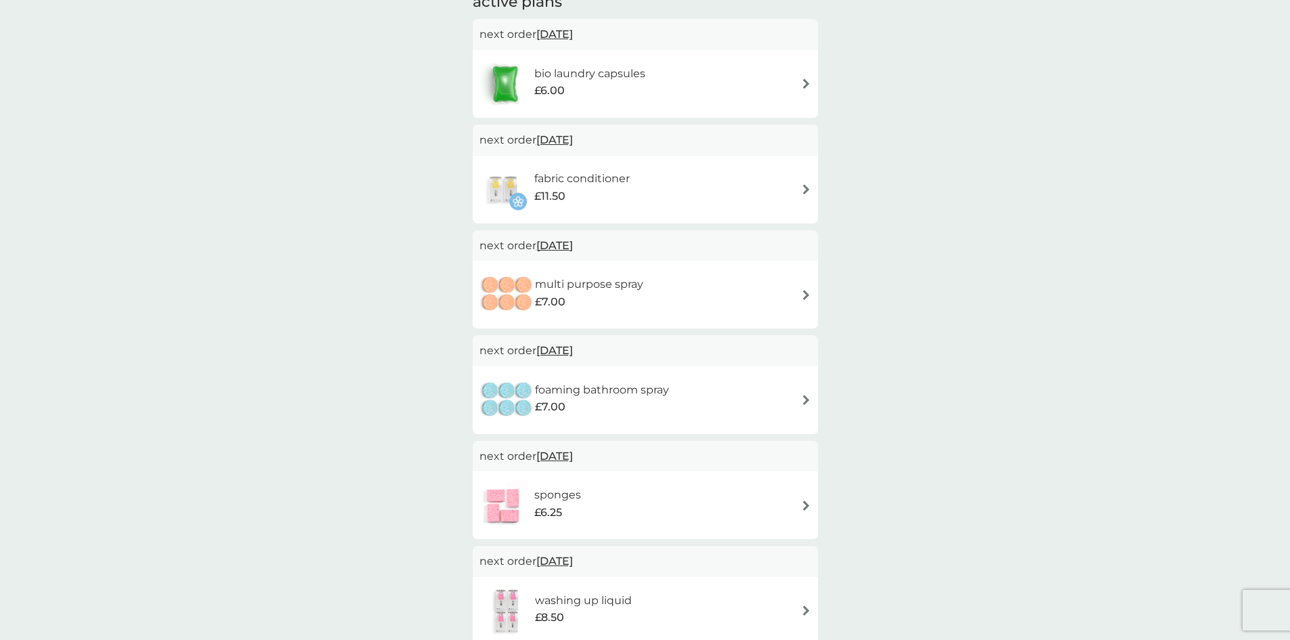
scroll to position [203, 0]
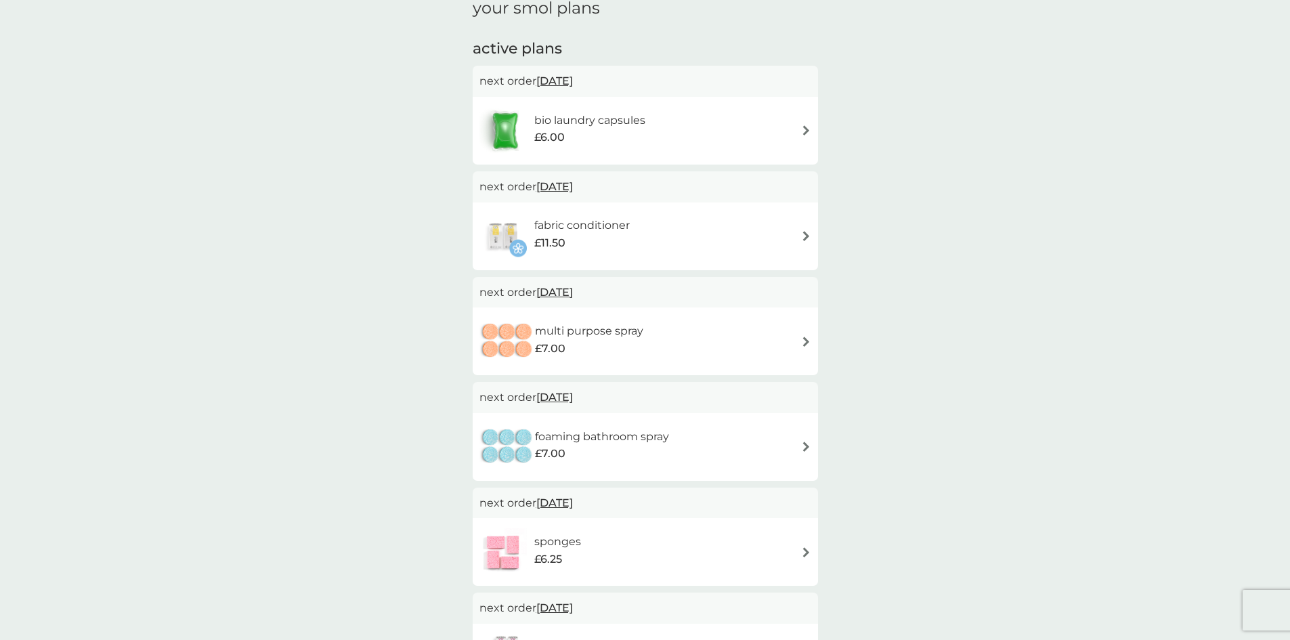
click at [794, 231] on div "fabric conditioner £11.50" at bounding box center [645, 236] width 332 height 47
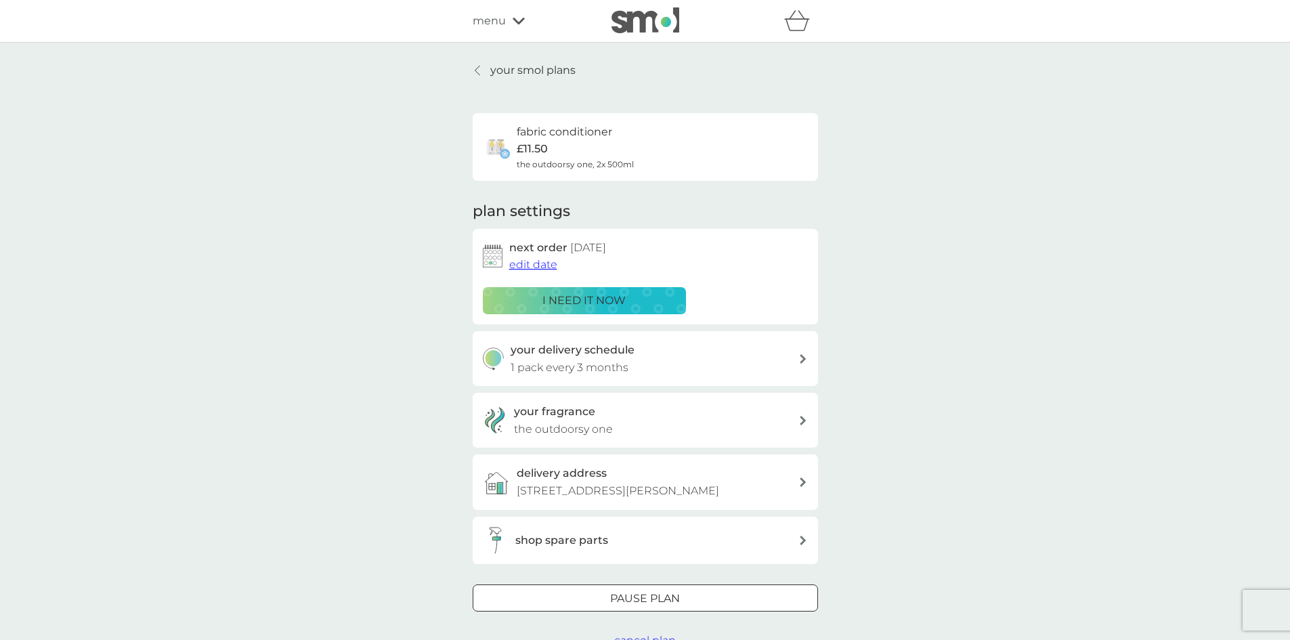
click at [519, 263] on span "edit date" at bounding box center [533, 264] width 48 height 13
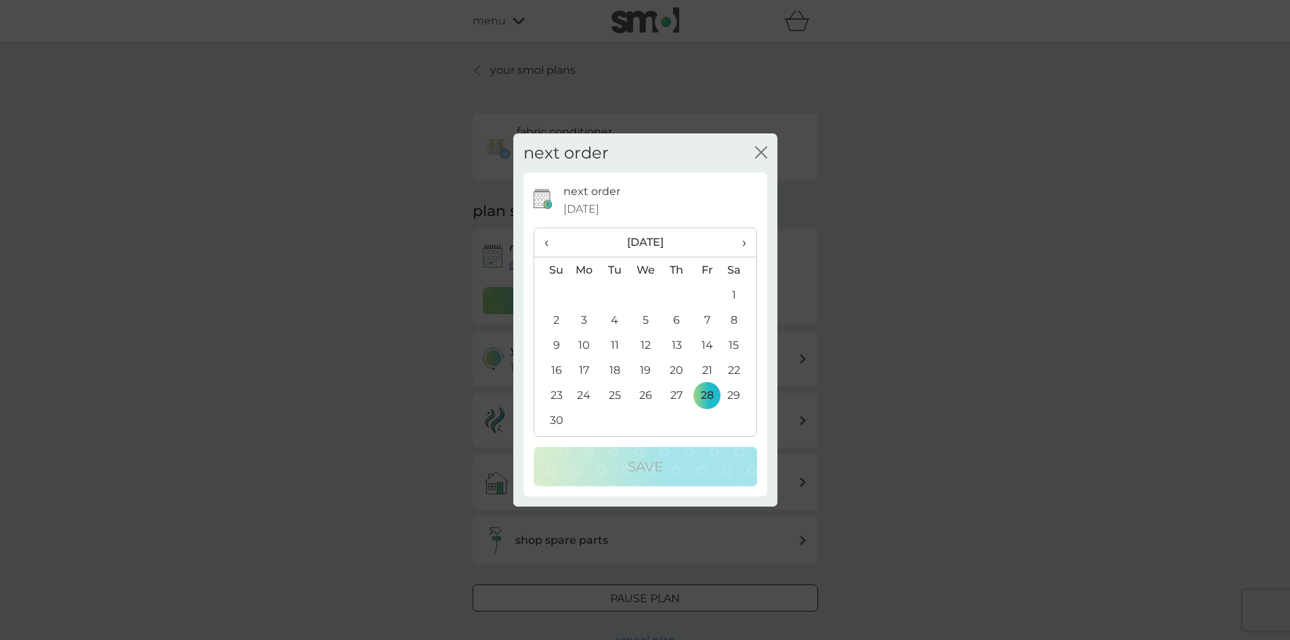
click at [742, 238] on span "›" at bounding box center [739, 242] width 14 height 28
click at [643, 366] on td "24" at bounding box center [645, 369] width 31 height 25
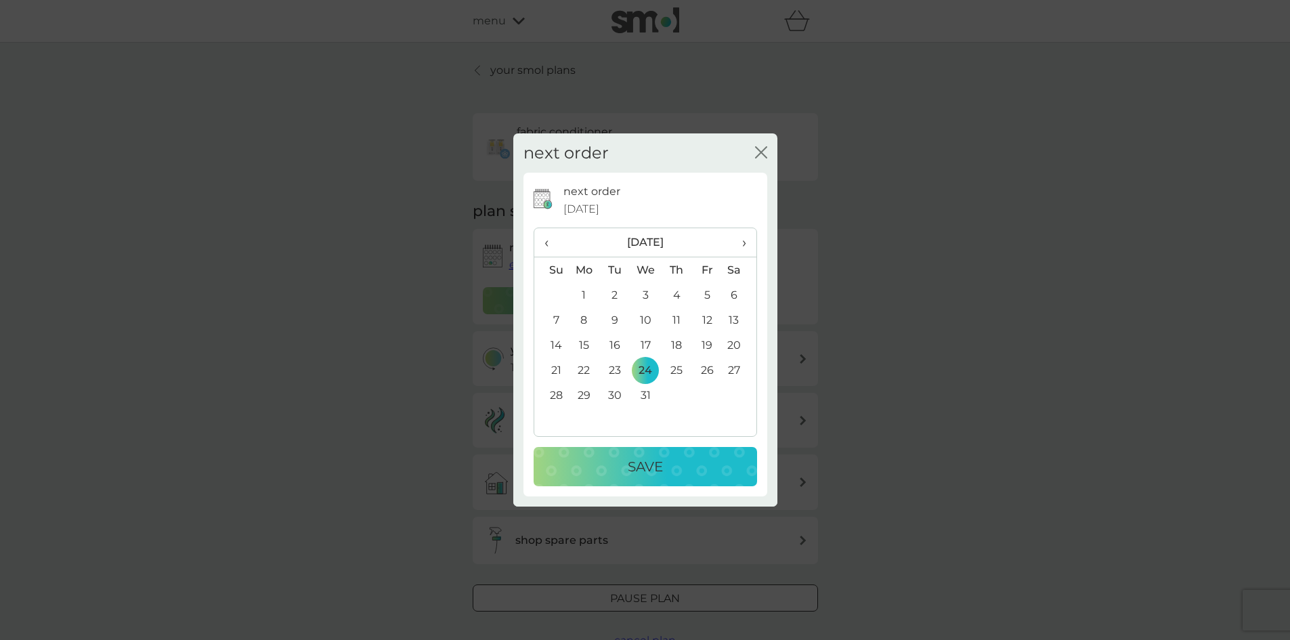
click at [645, 471] on p "Save" at bounding box center [645, 467] width 35 height 22
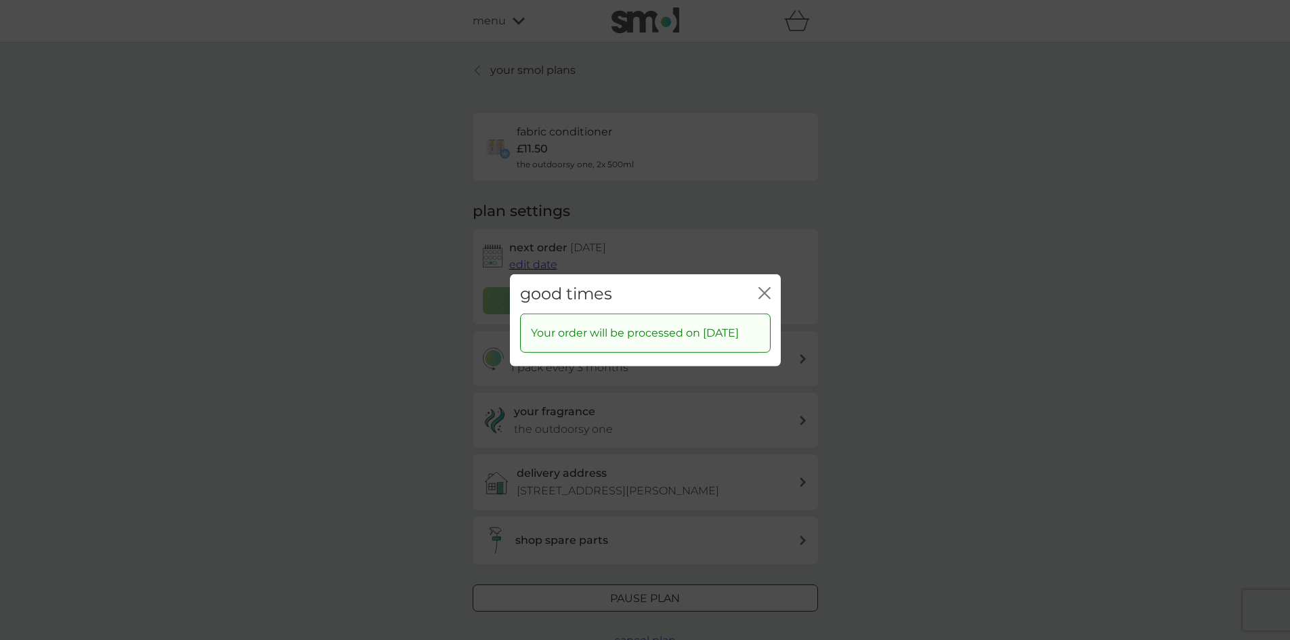
click at [760, 287] on icon "close" at bounding box center [761, 292] width 5 height 11
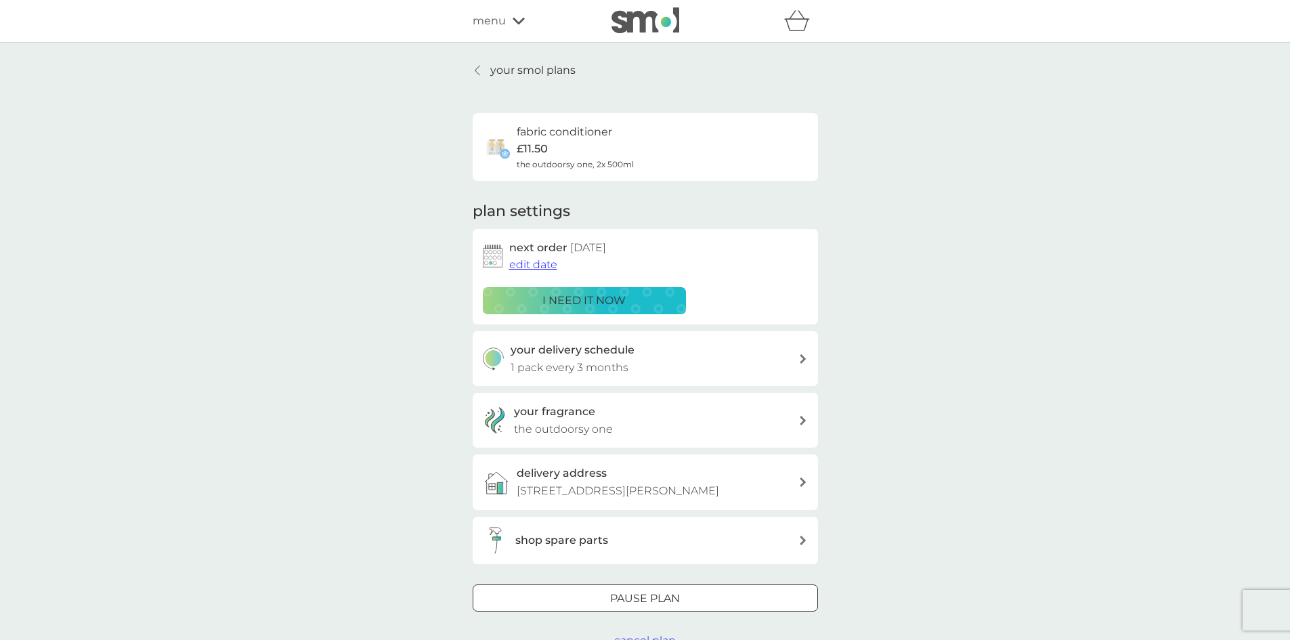
click at [480, 69] on div at bounding box center [477, 70] width 9 height 11
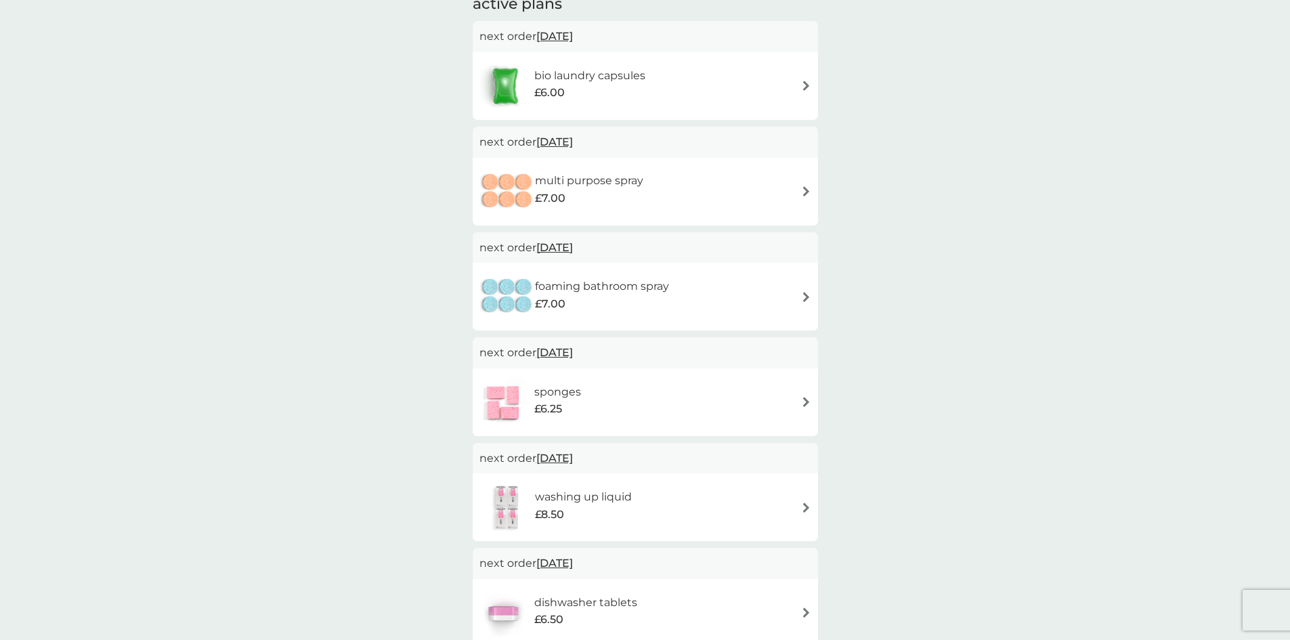
scroll to position [203, 0]
